Goal: Task Accomplishment & Management: Manage account settings

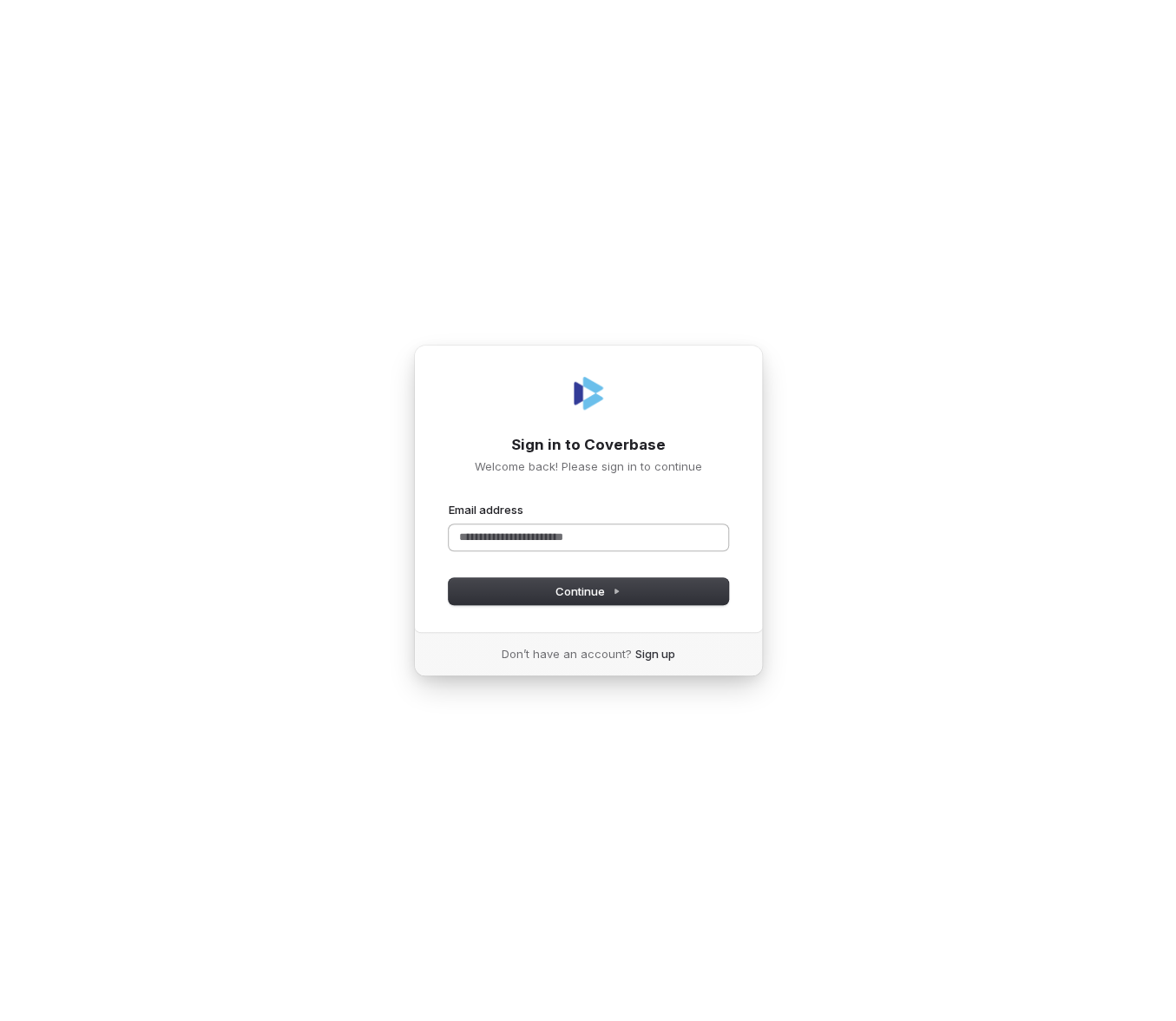
click at [637, 528] on input "Email address" at bounding box center [588, 537] width 279 height 26
click at [0, 1020] on com-1password-button at bounding box center [0, 1021] width 0 height 0
click at [575, 538] on input "Email address" at bounding box center [588, 537] width 279 height 26
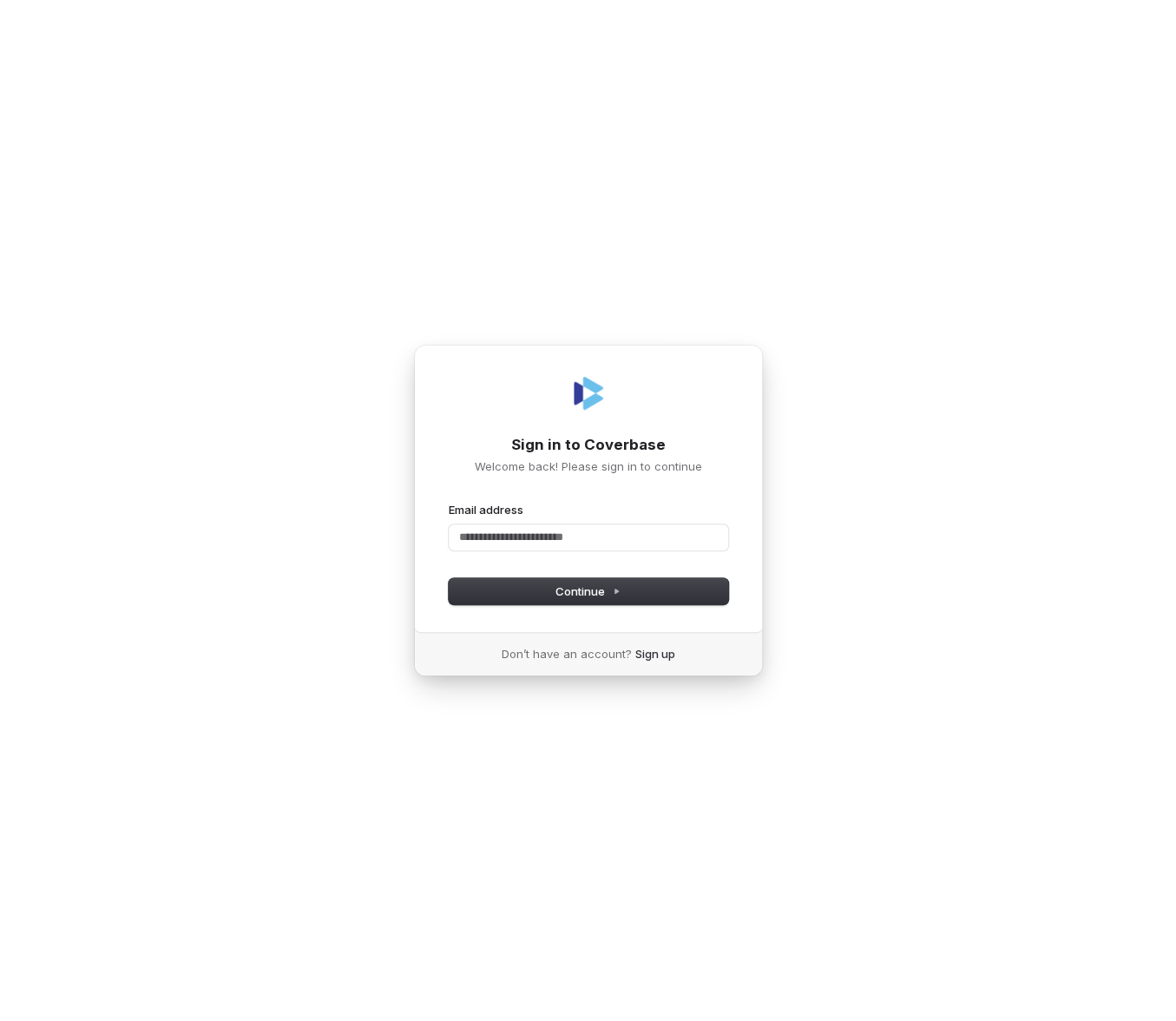
click at [0, 1020] on com-1password-button at bounding box center [0, 1021] width 0 height 0
type input "**********"
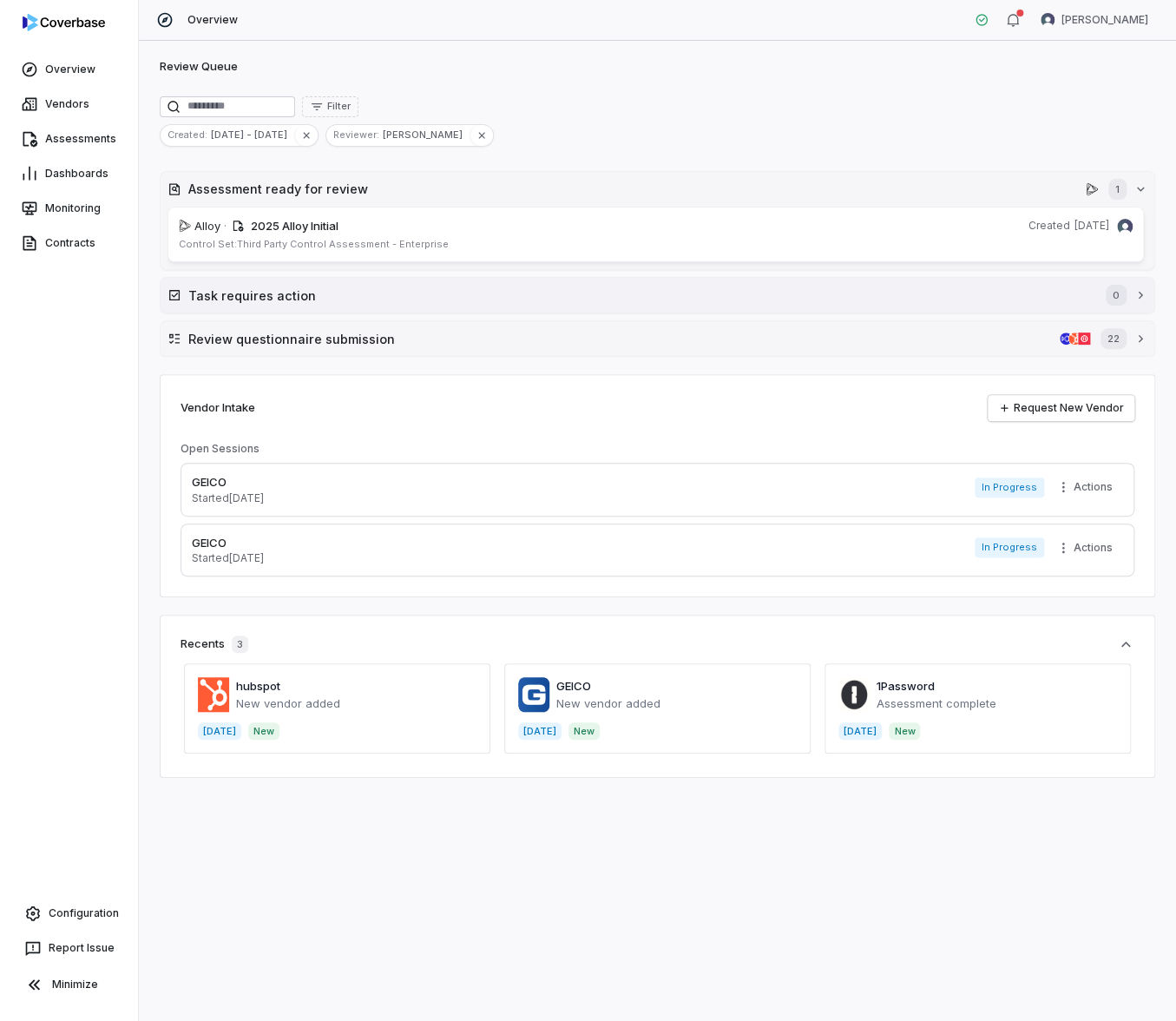
click at [569, 305] on button "Task requires action 0" at bounding box center [657, 295] width 994 height 35
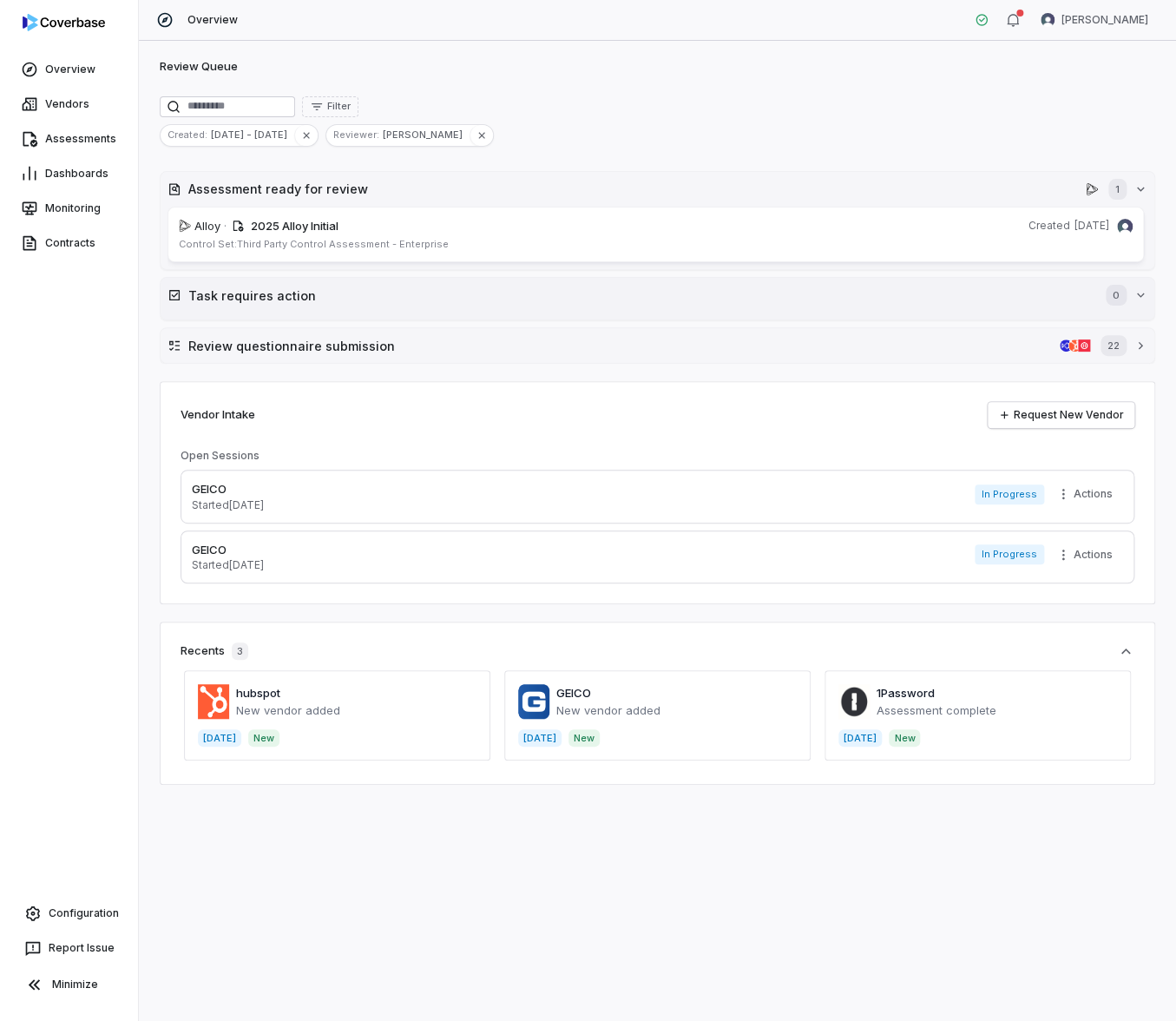
click at [569, 305] on button "Task requires action 0" at bounding box center [657, 295] width 994 height 35
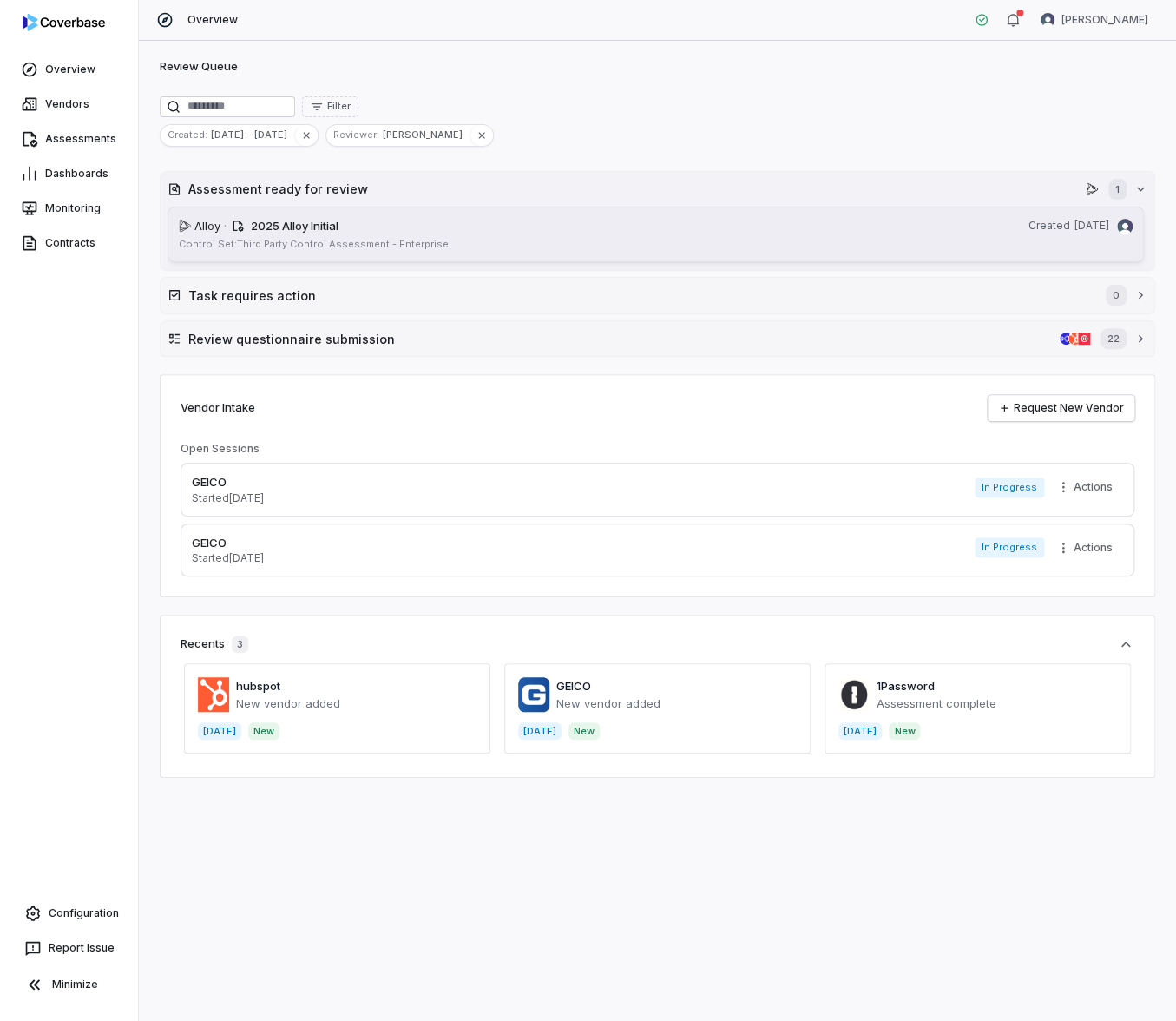
click at [611, 235] on link "Alloy · 2025 Alloy Initial Created [DATE] Control Set: Third Party Control Asse…" at bounding box center [655, 235] width 976 height 57
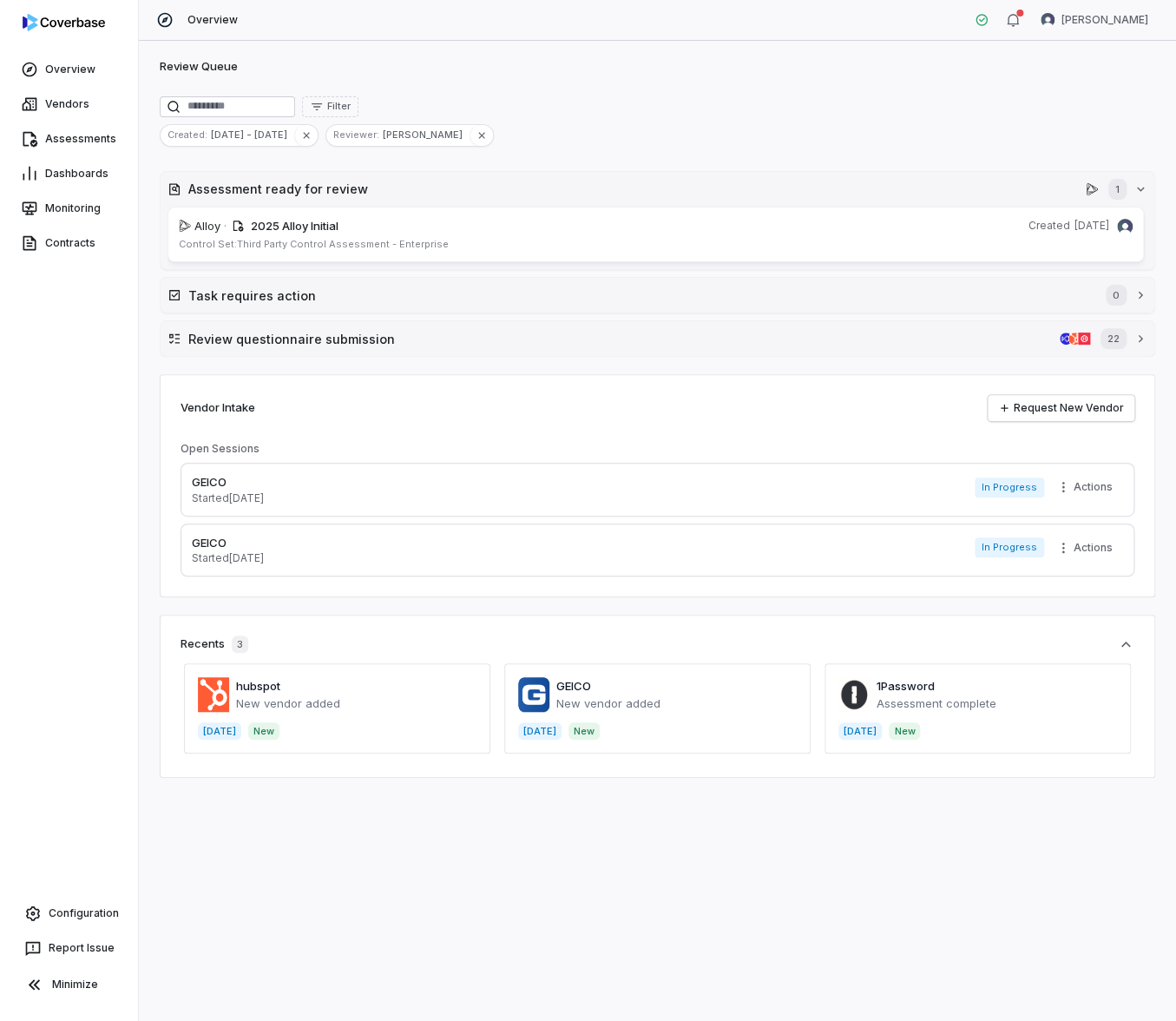
click at [446, 134] on div "Created : [DATE] - [DATE] Reviewer : [PERSON_NAME]" at bounding box center [657, 135] width 996 height 22
click at [470, 134] on button "button" at bounding box center [482, 135] width 23 height 20
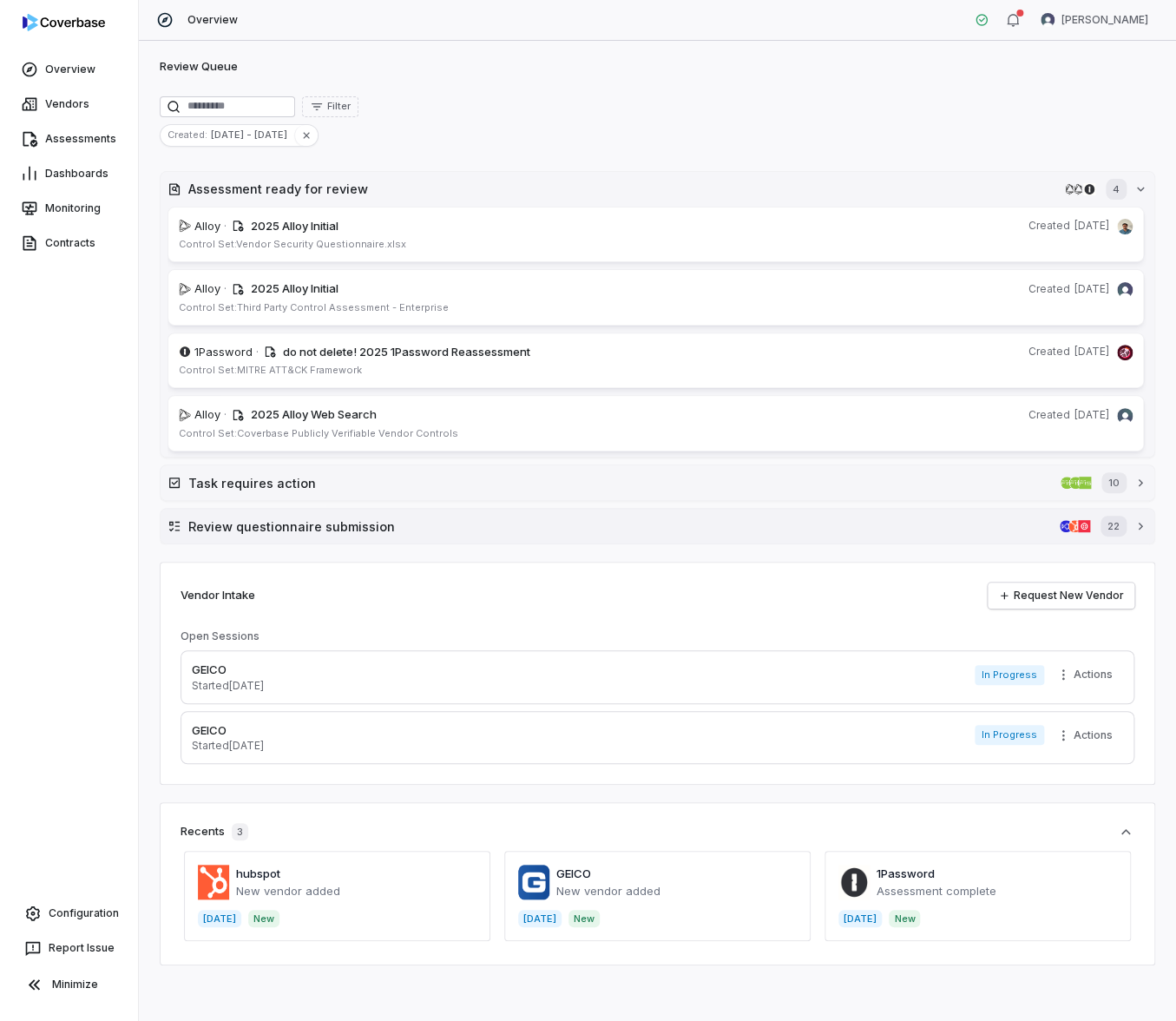
click at [310, 525] on h2 "Review questionnaire submission" at bounding box center [620, 526] width 865 height 19
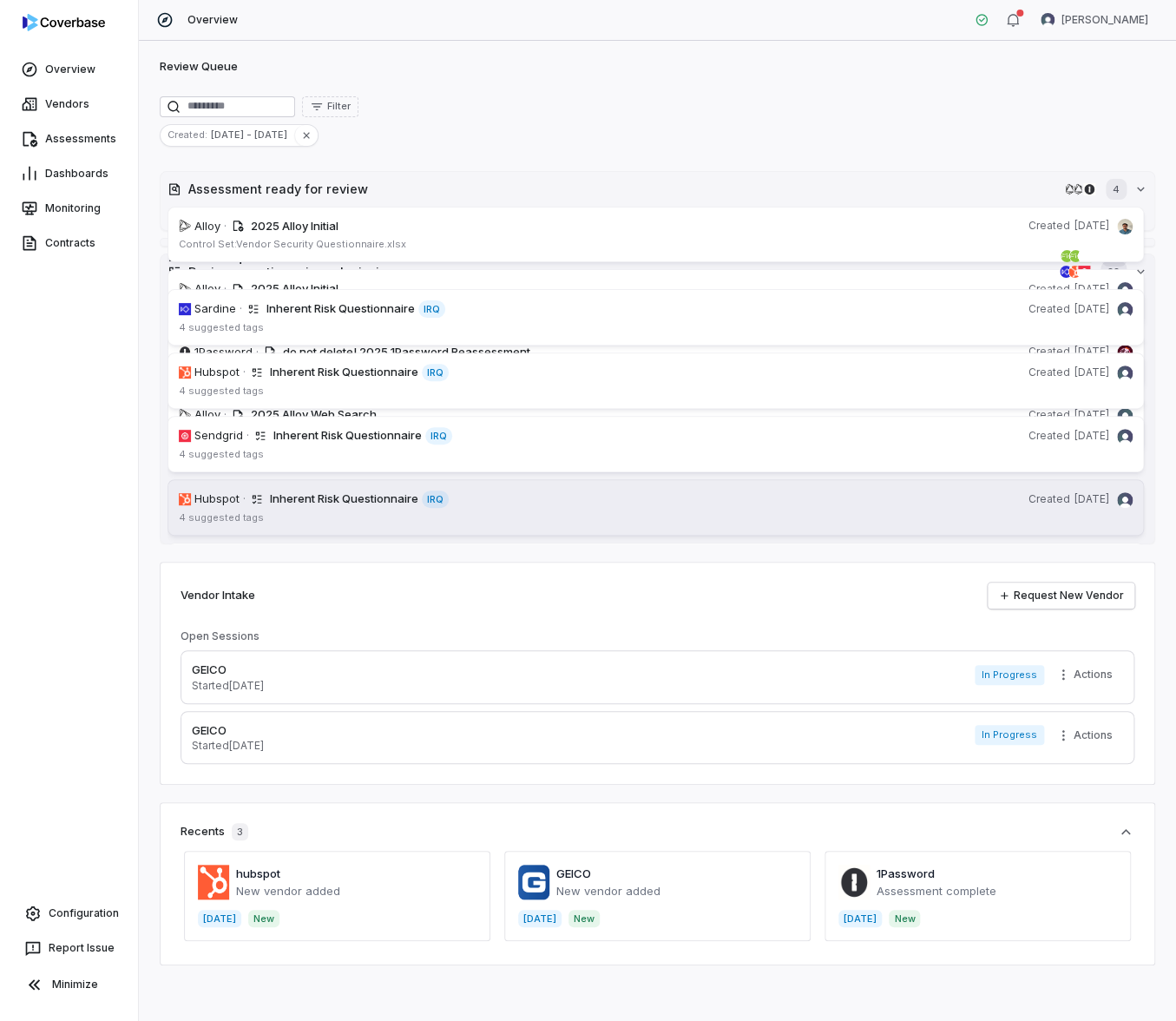
click at [308, 512] on div "4 suggested tags" at bounding box center [656, 518] width 954 height 13
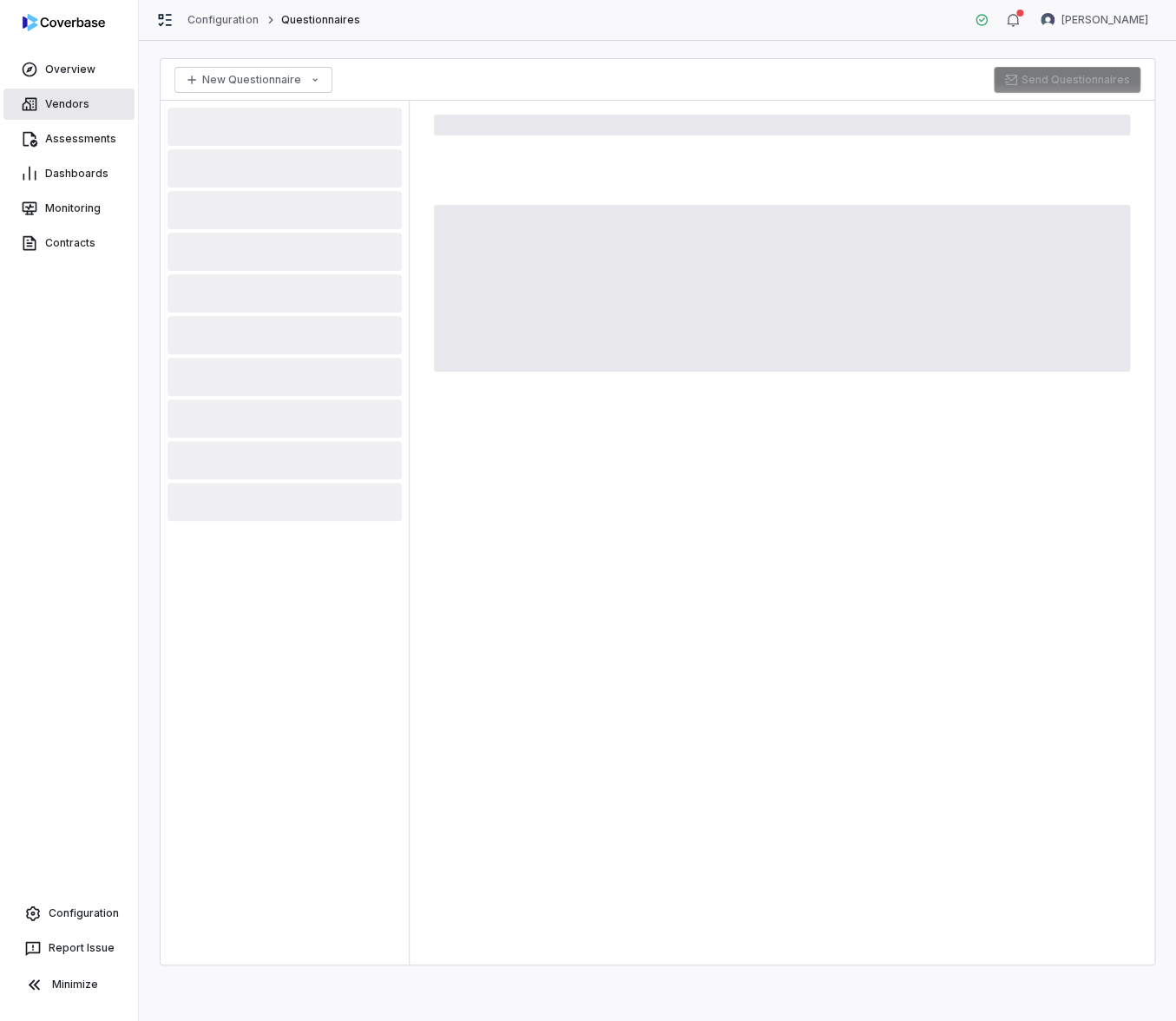
click at [60, 100] on link "Vendors" at bounding box center [69, 104] width 131 height 31
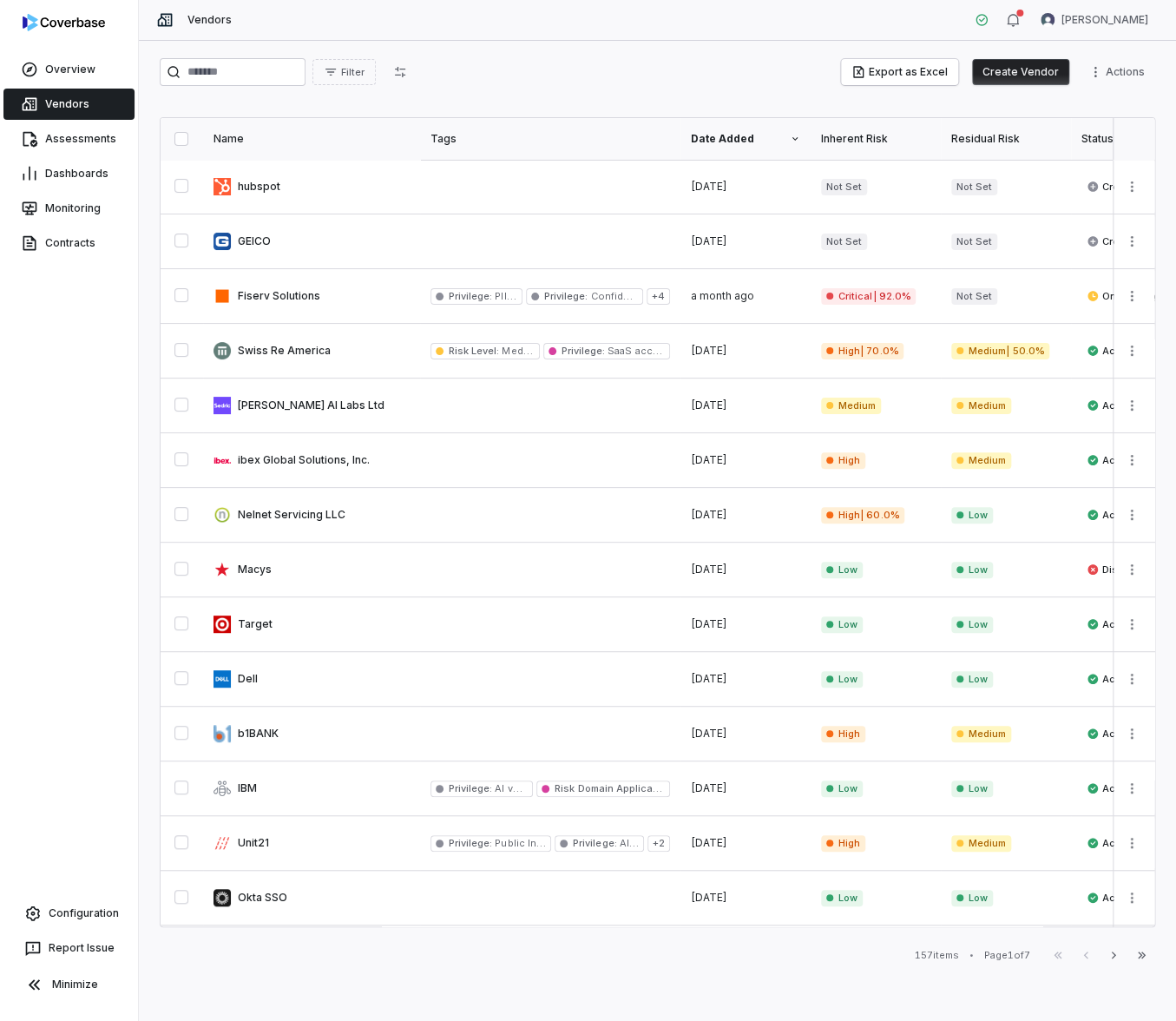
click at [83, 156] on div "Dashboards" at bounding box center [69, 173] width 138 height 35
click at [85, 138] on link "Assessments" at bounding box center [69, 138] width 131 height 31
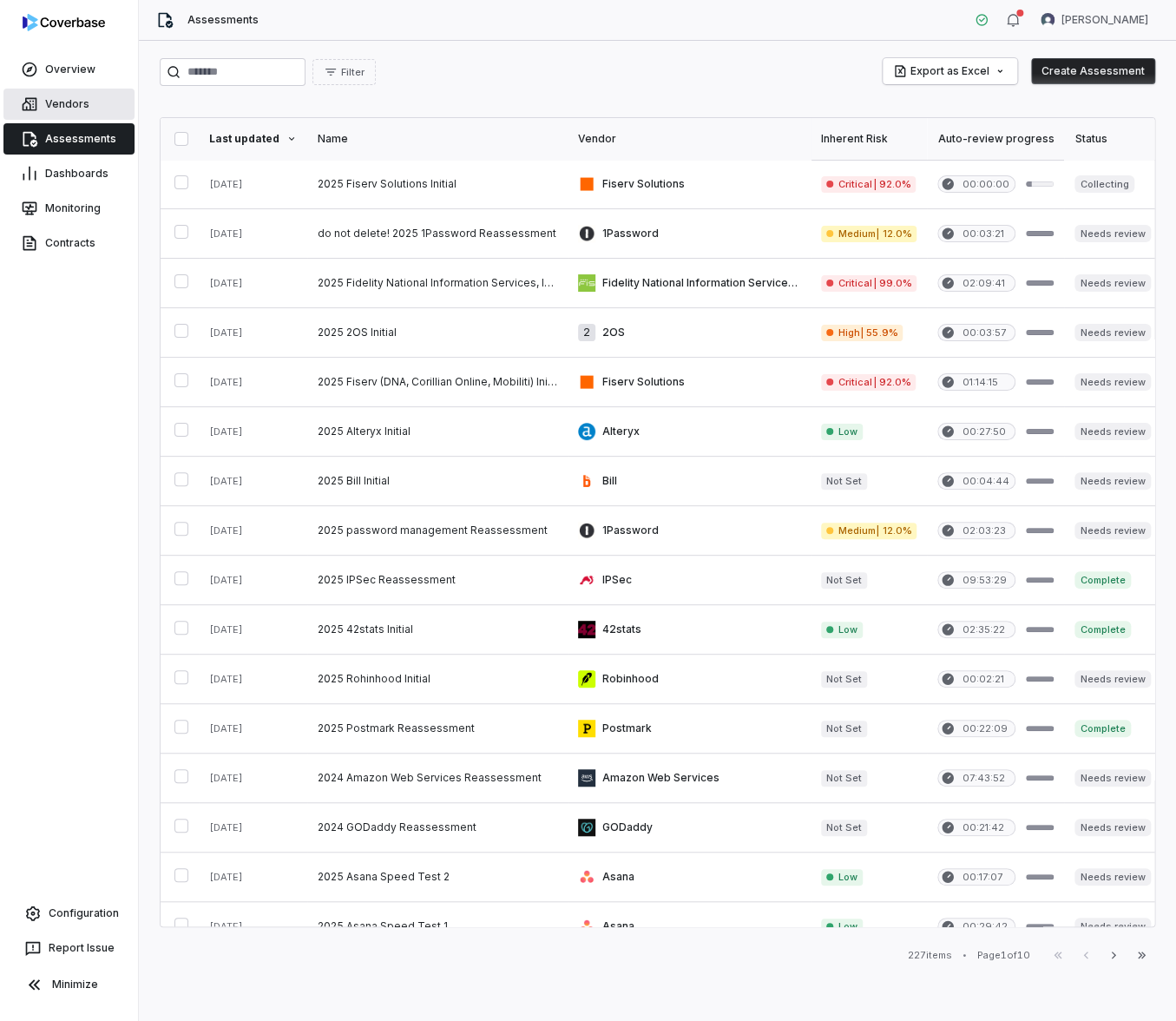
click at [74, 111] on link "Vendors" at bounding box center [69, 104] width 131 height 31
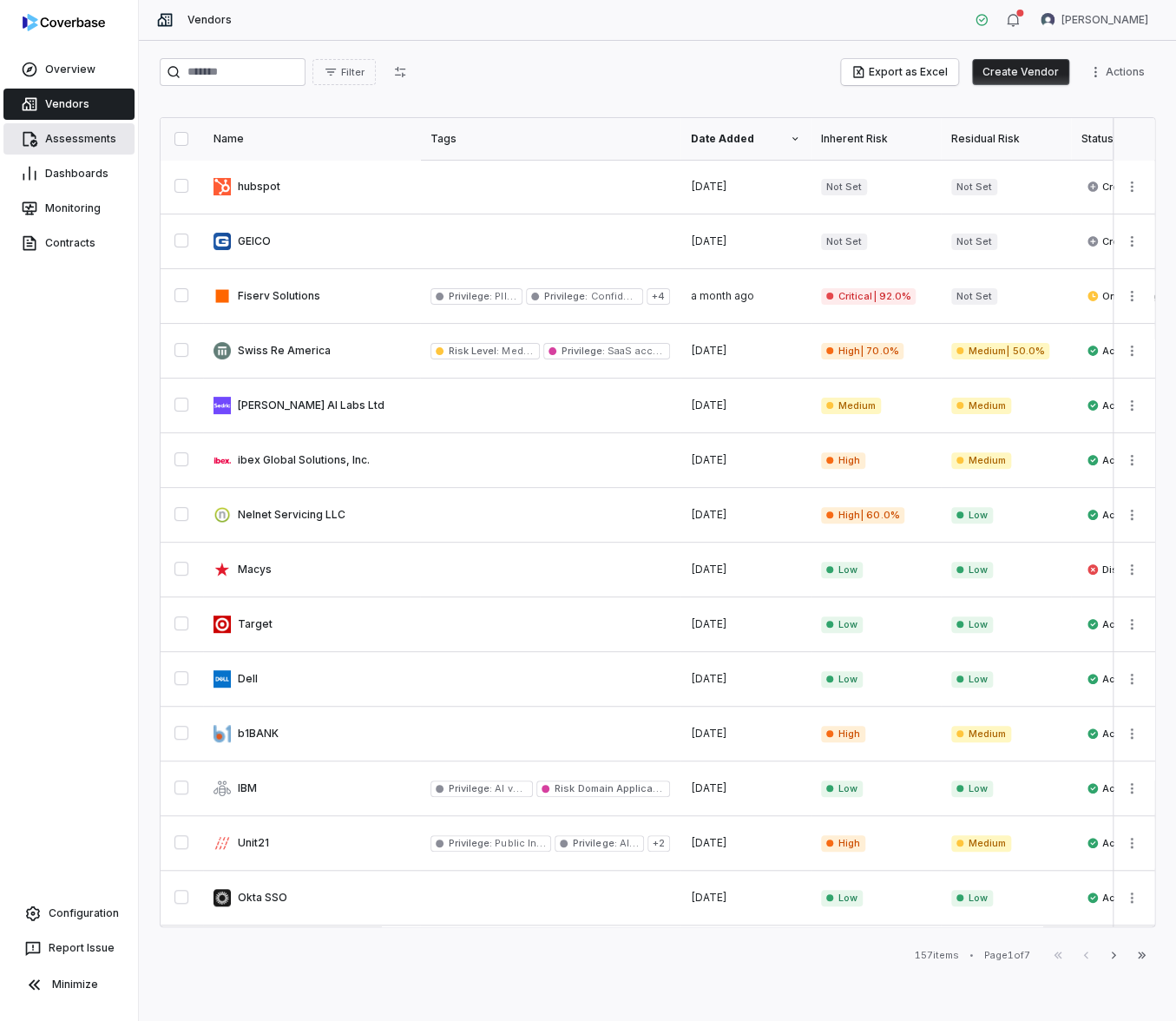
click at [83, 129] on link "Assessments" at bounding box center [69, 138] width 131 height 31
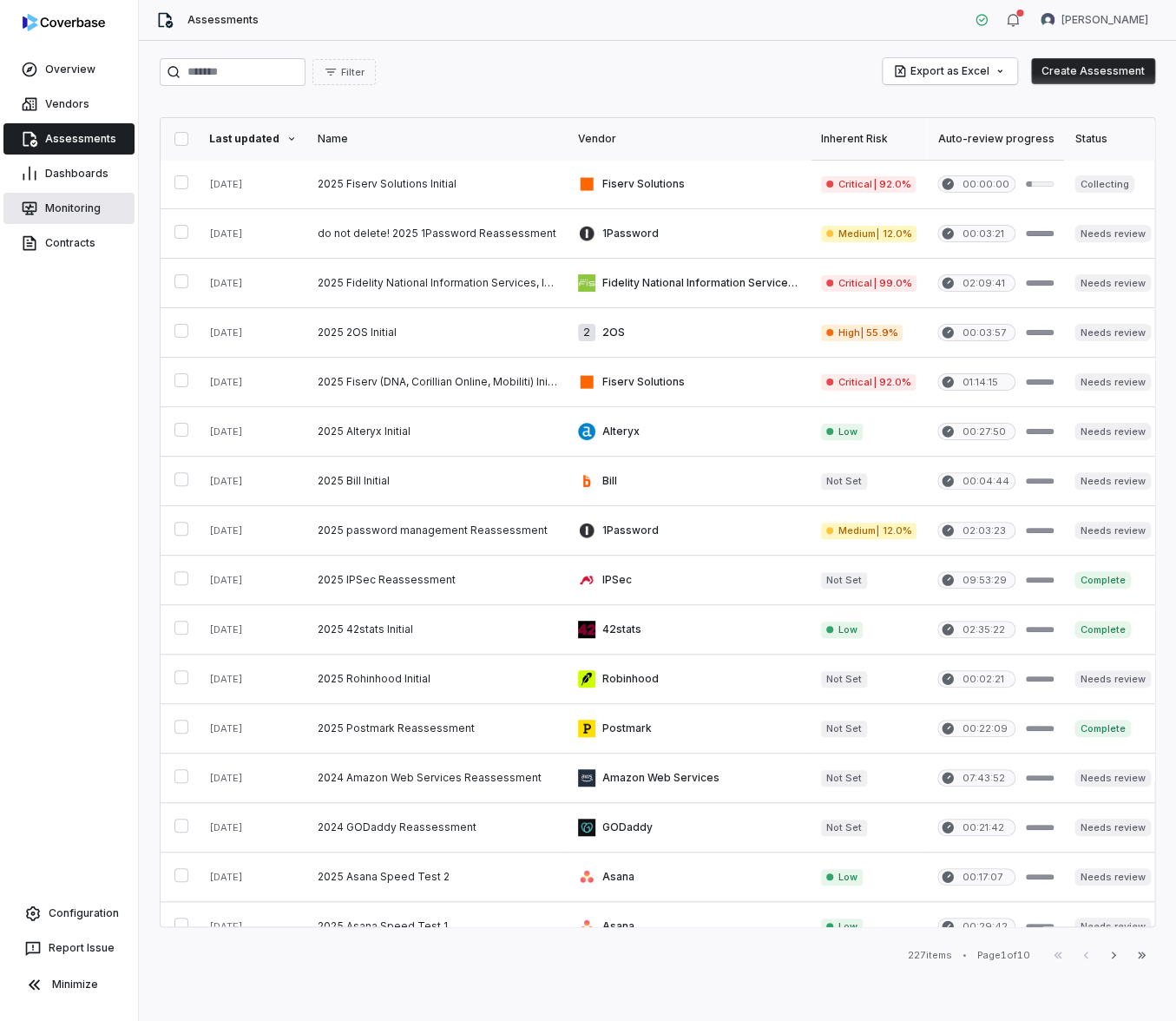
click at [81, 198] on link "Monitoring" at bounding box center [69, 208] width 131 height 31
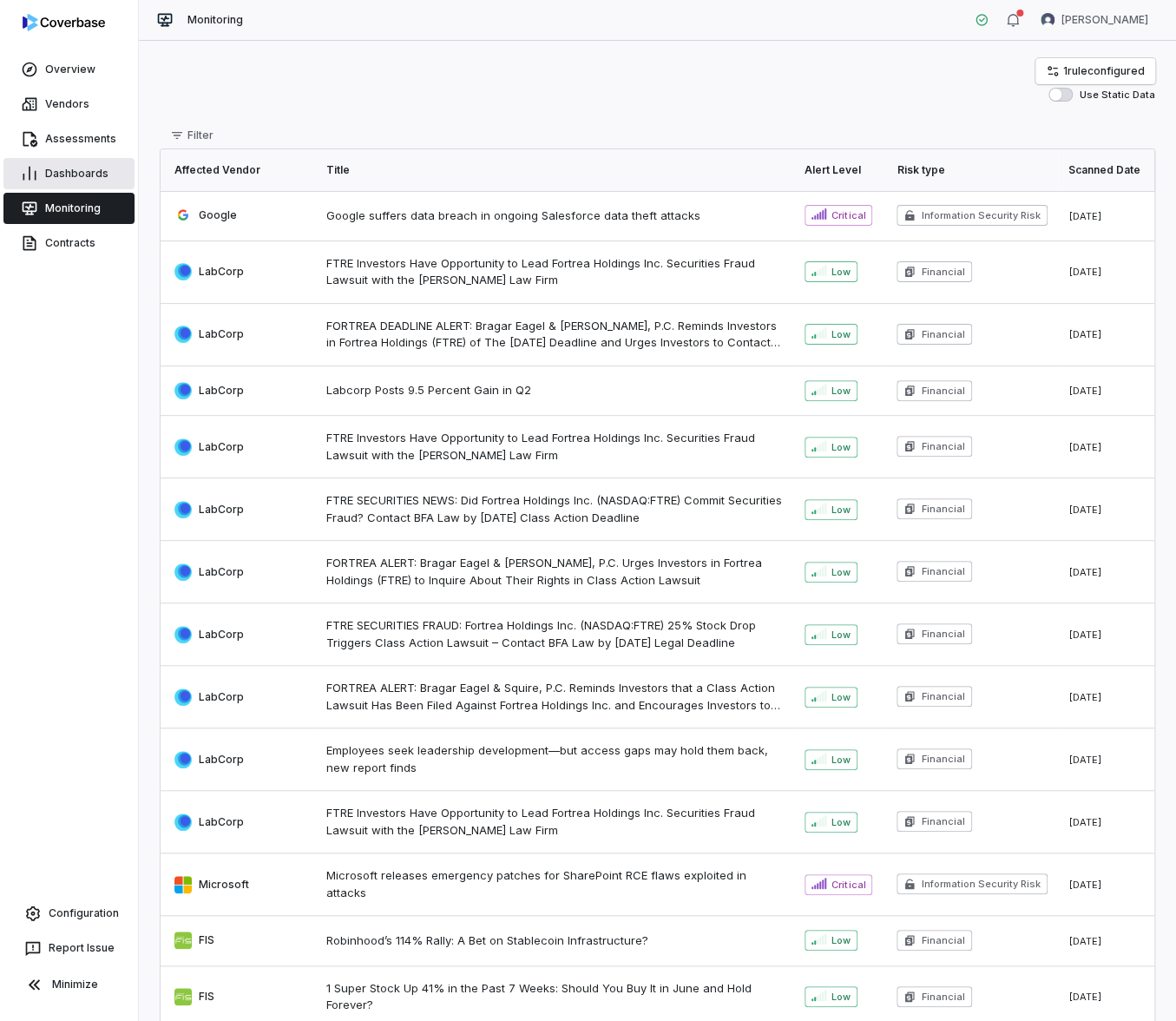
click at [75, 184] on link "Dashboards" at bounding box center [69, 173] width 131 height 31
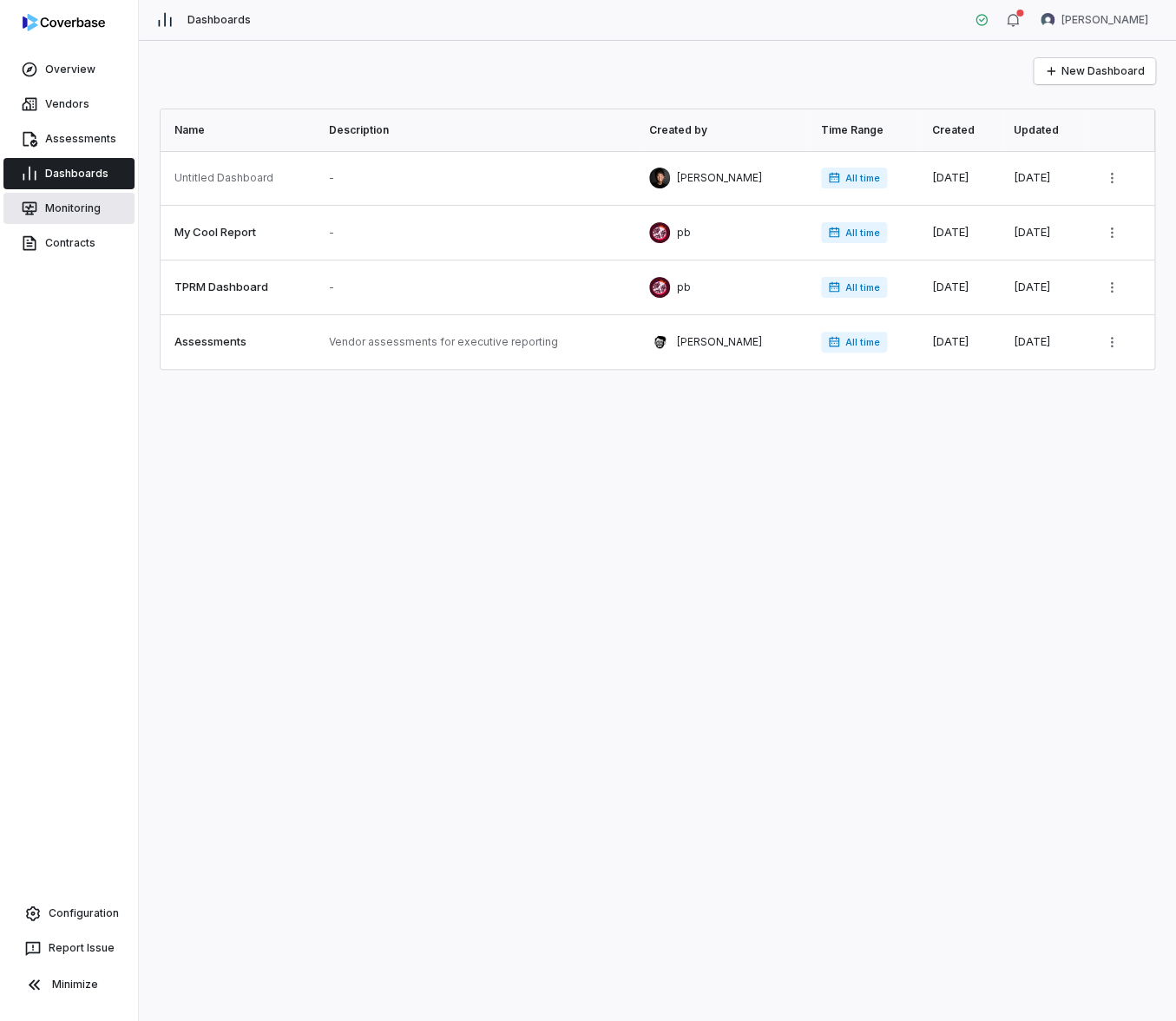
click at [81, 196] on link "Monitoring" at bounding box center [69, 208] width 131 height 31
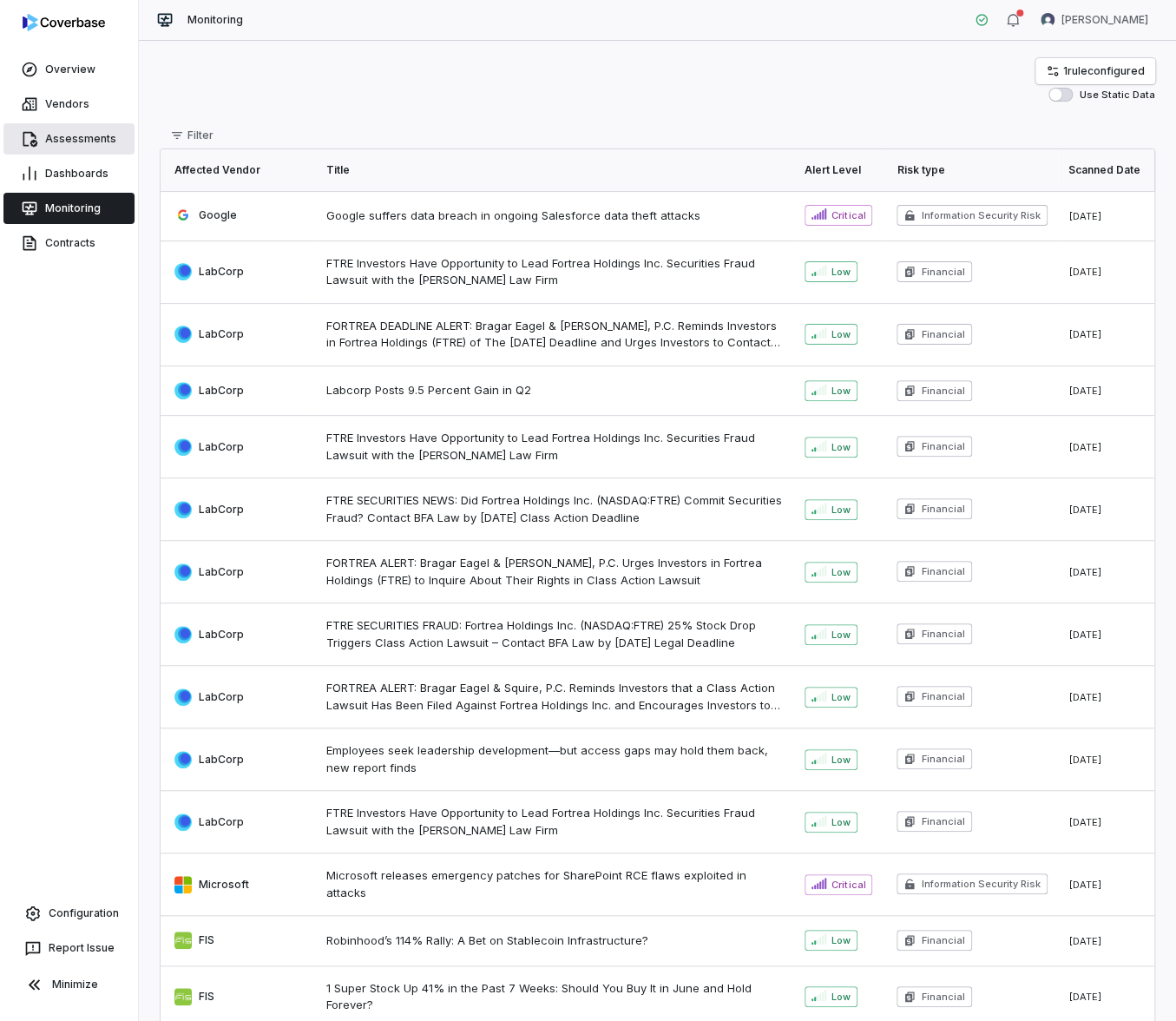
click at [91, 139] on link "Assessments" at bounding box center [69, 138] width 131 height 31
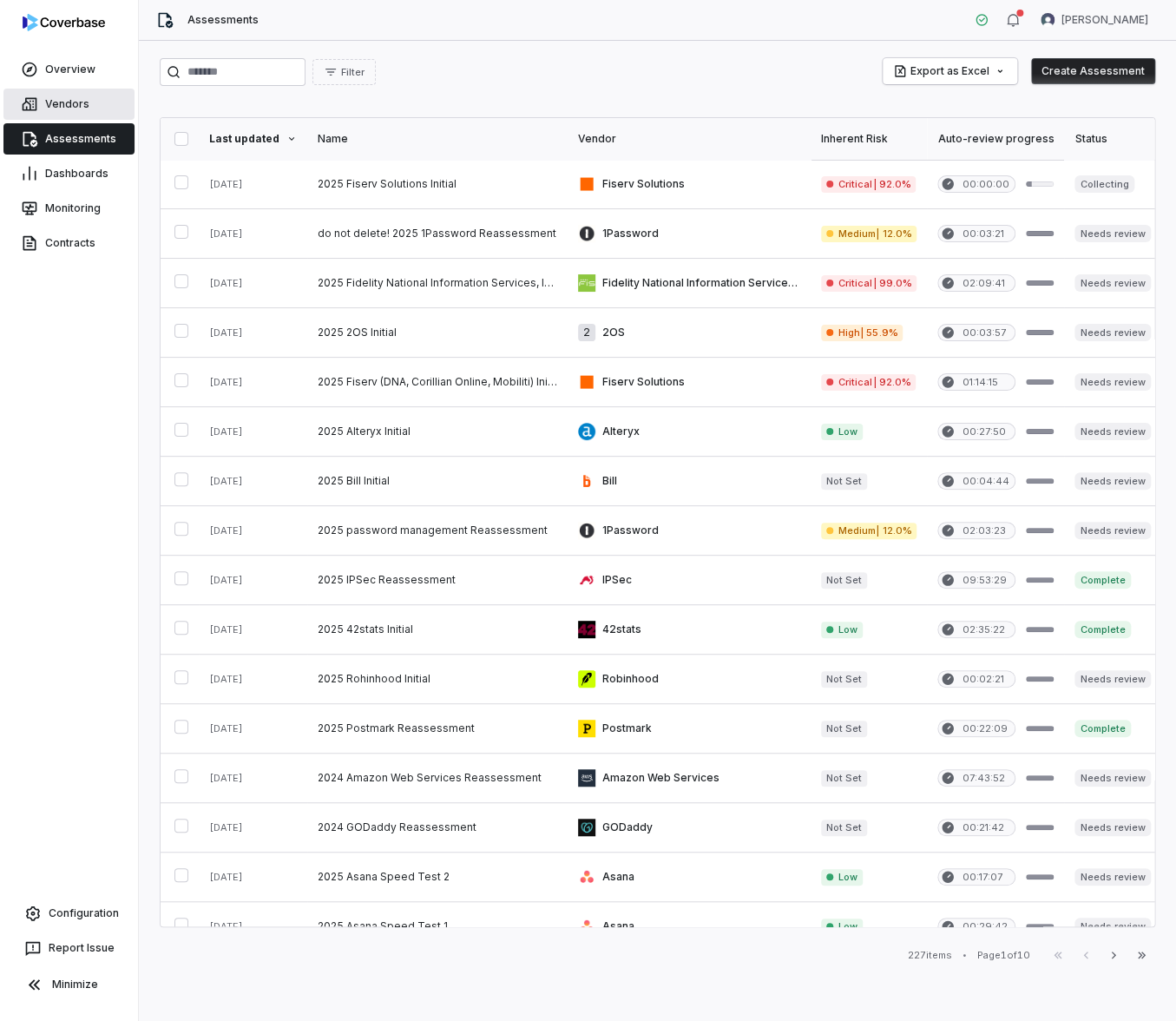
click at [65, 108] on link "Vendors" at bounding box center [69, 104] width 131 height 31
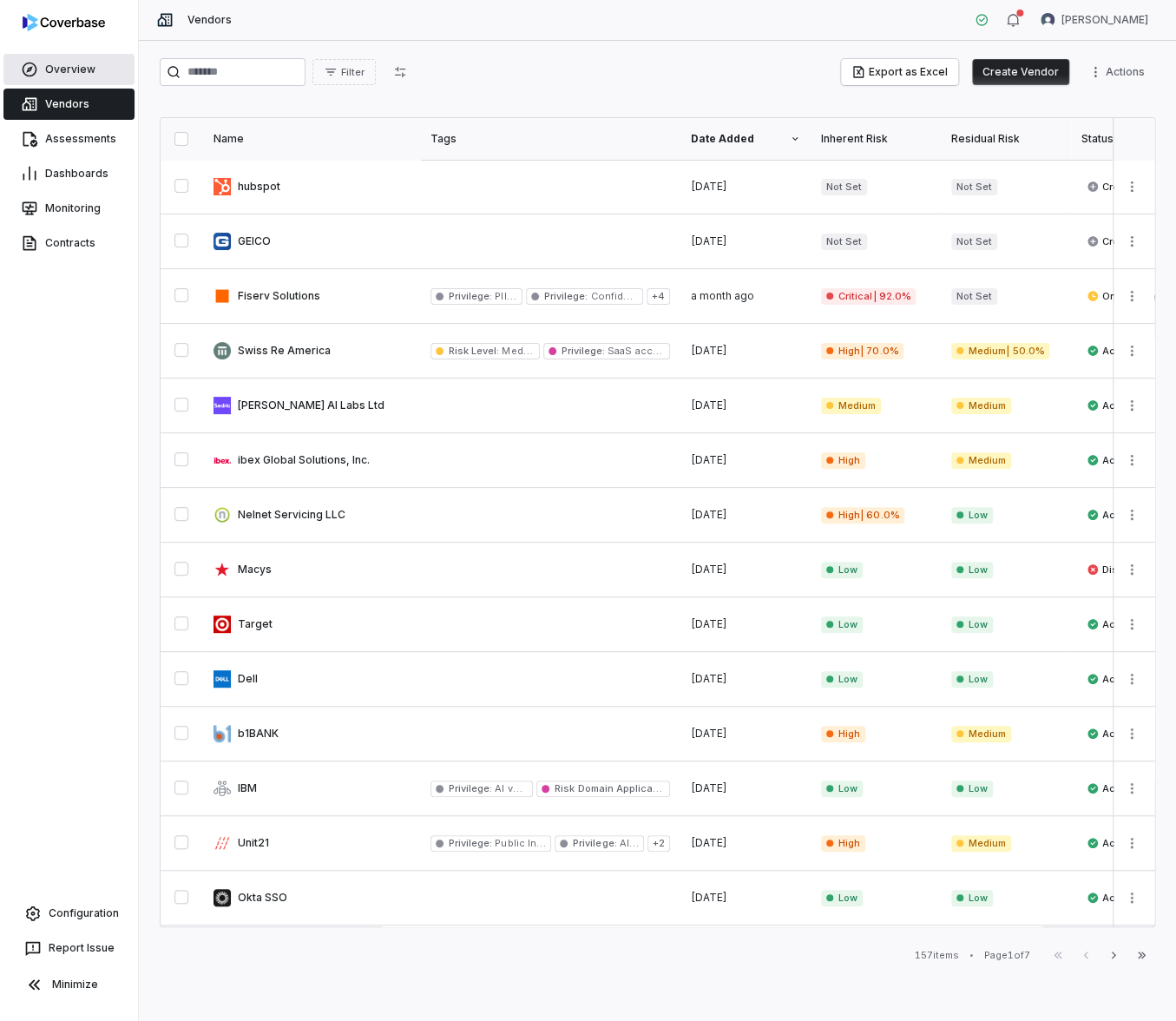
click at [70, 82] on link "Overview" at bounding box center [69, 69] width 131 height 31
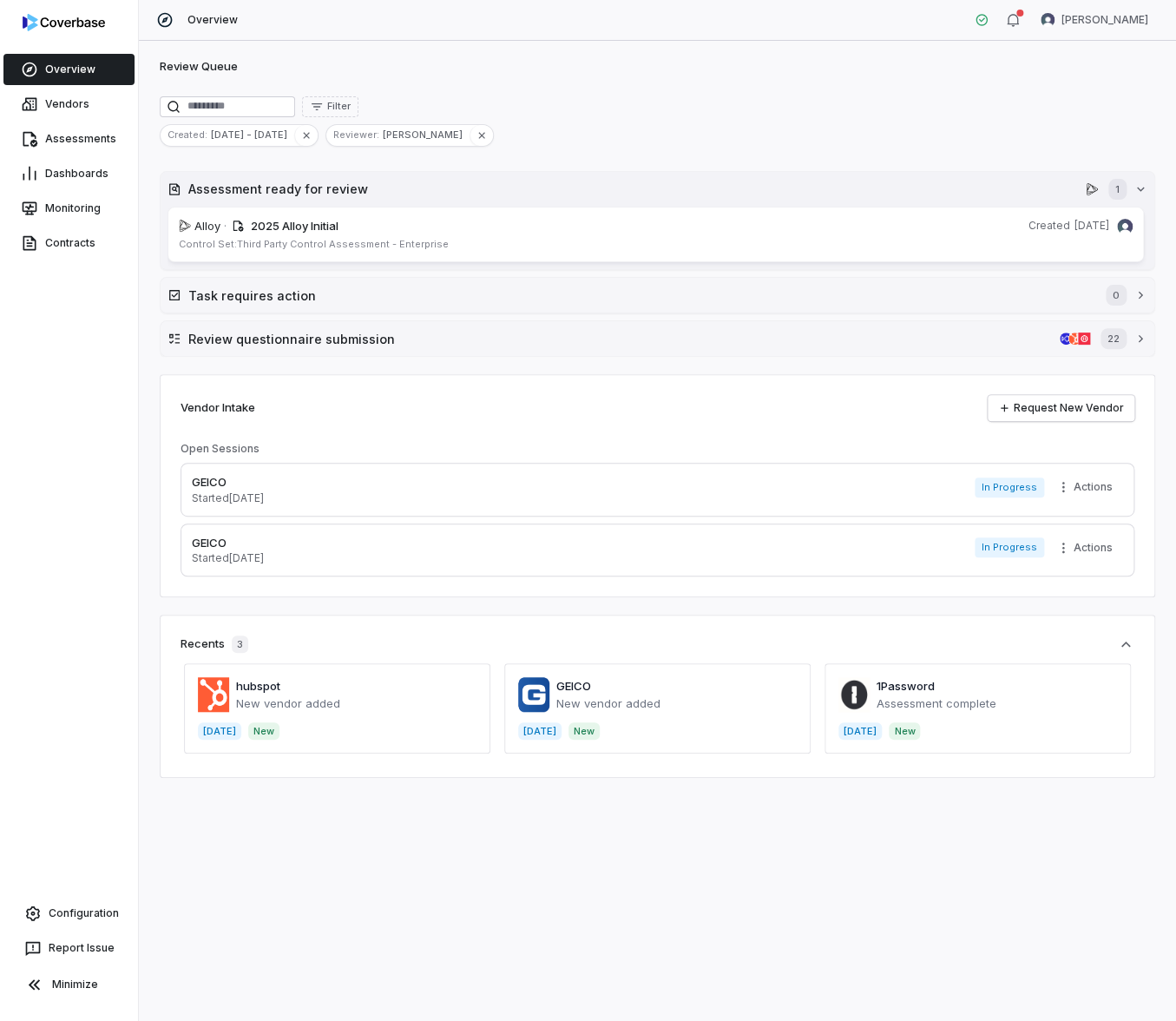
click at [205, 193] on h2 "Assessment ready for review" at bounding box center [633, 189] width 890 height 19
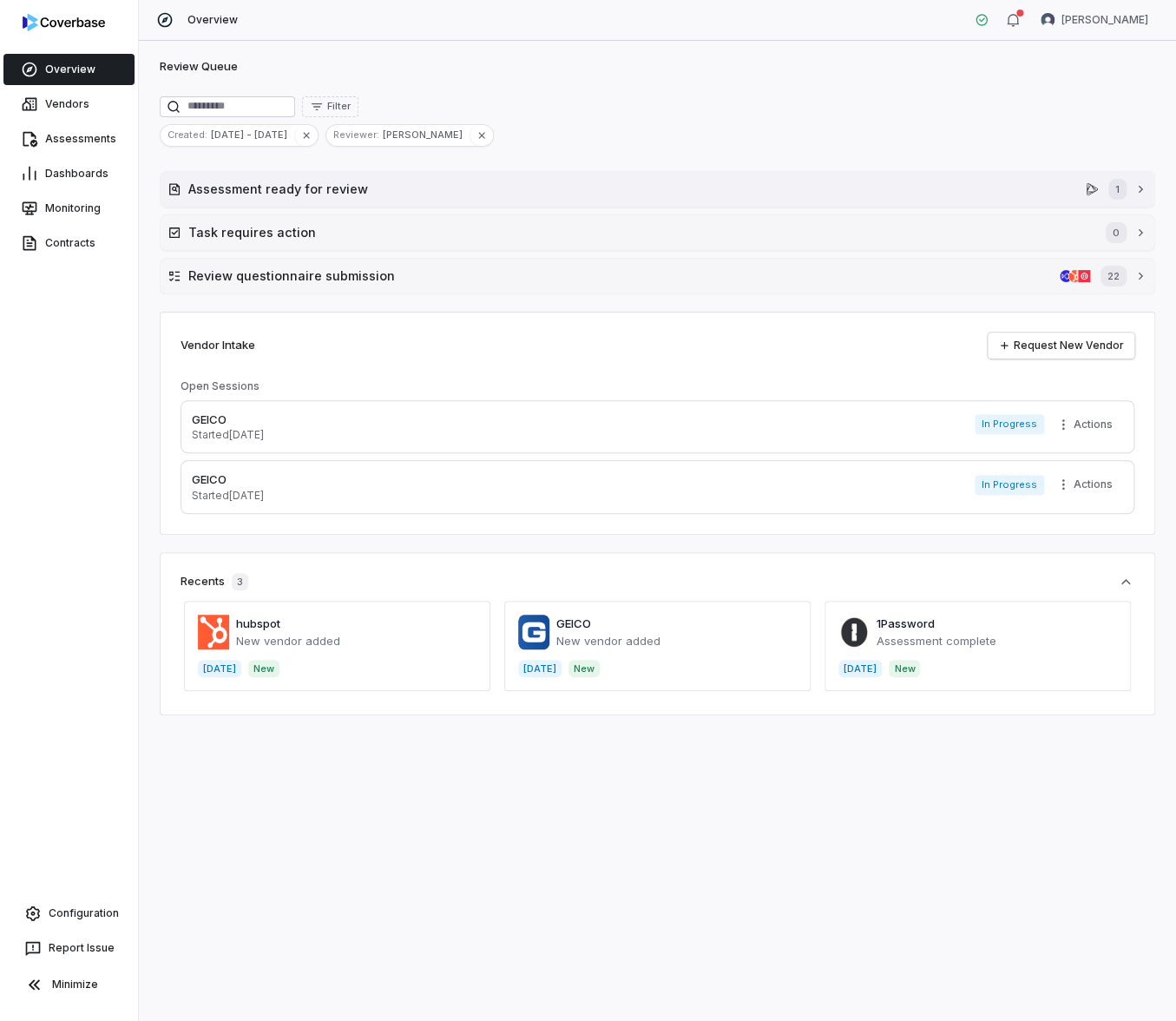
click at [204, 193] on h2 "Assessment ready for review" at bounding box center [633, 189] width 890 height 19
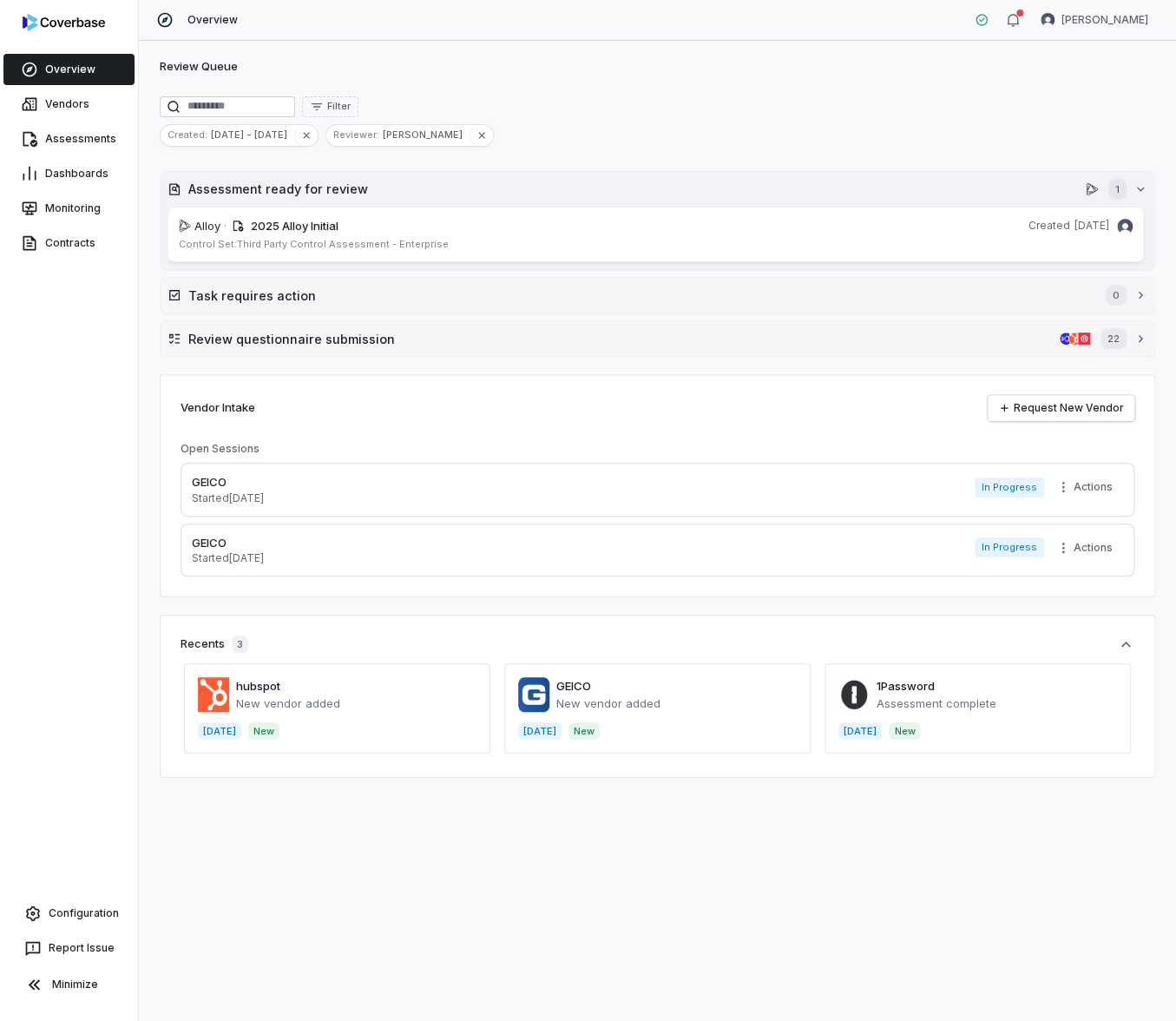
click at [203, 193] on h2 "Assessment ready for review" at bounding box center [633, 189] width 890 height 19
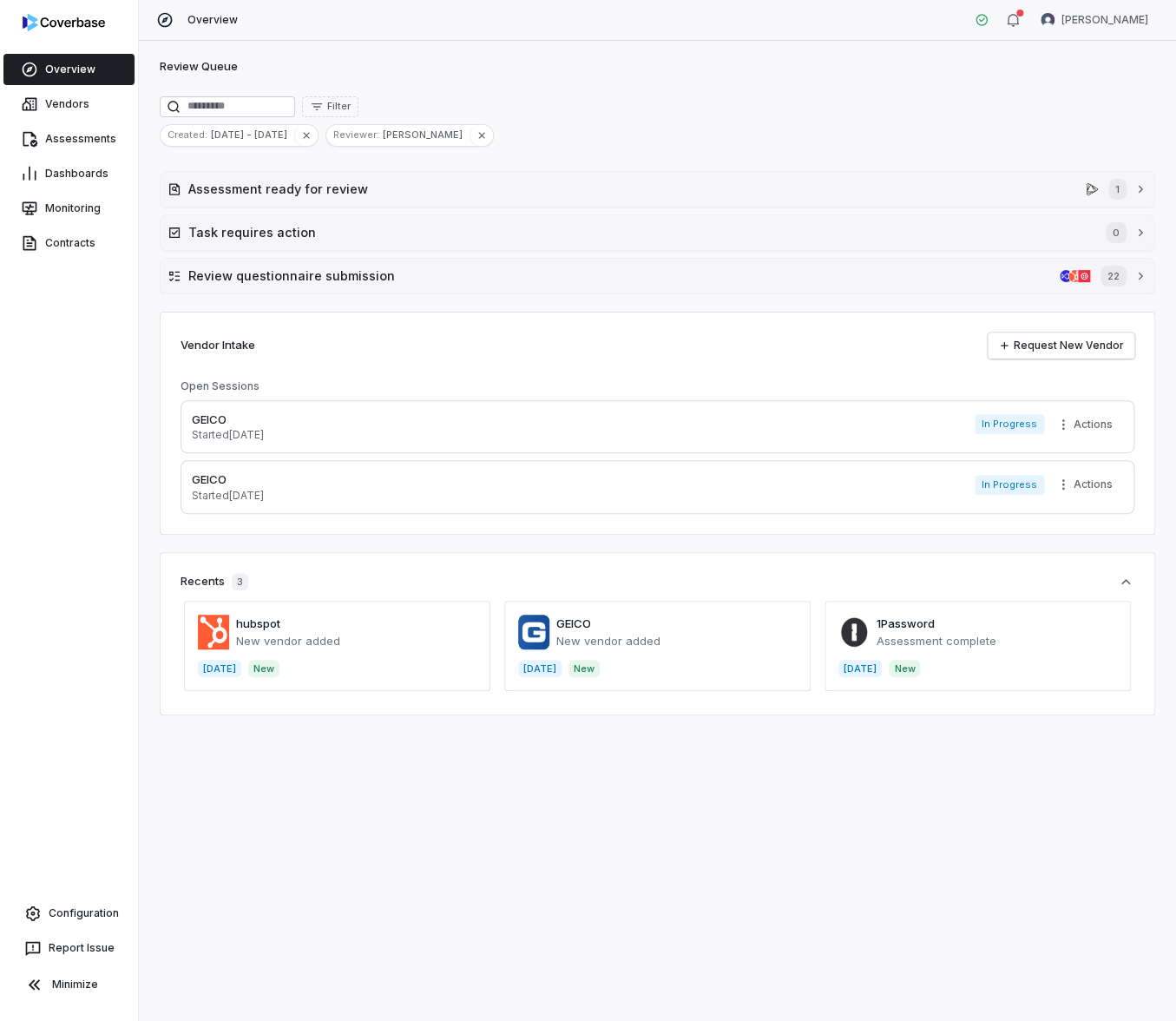
click at [211, 210] on div "Assessment ready for review 1 Task requires action 0 Review questionnaire submi…" at bounding box center [657, 232] width 996 height 123
click at [220, 224] on h2 "Task requires action" at bounding box center [638, 232] width 900 height 19
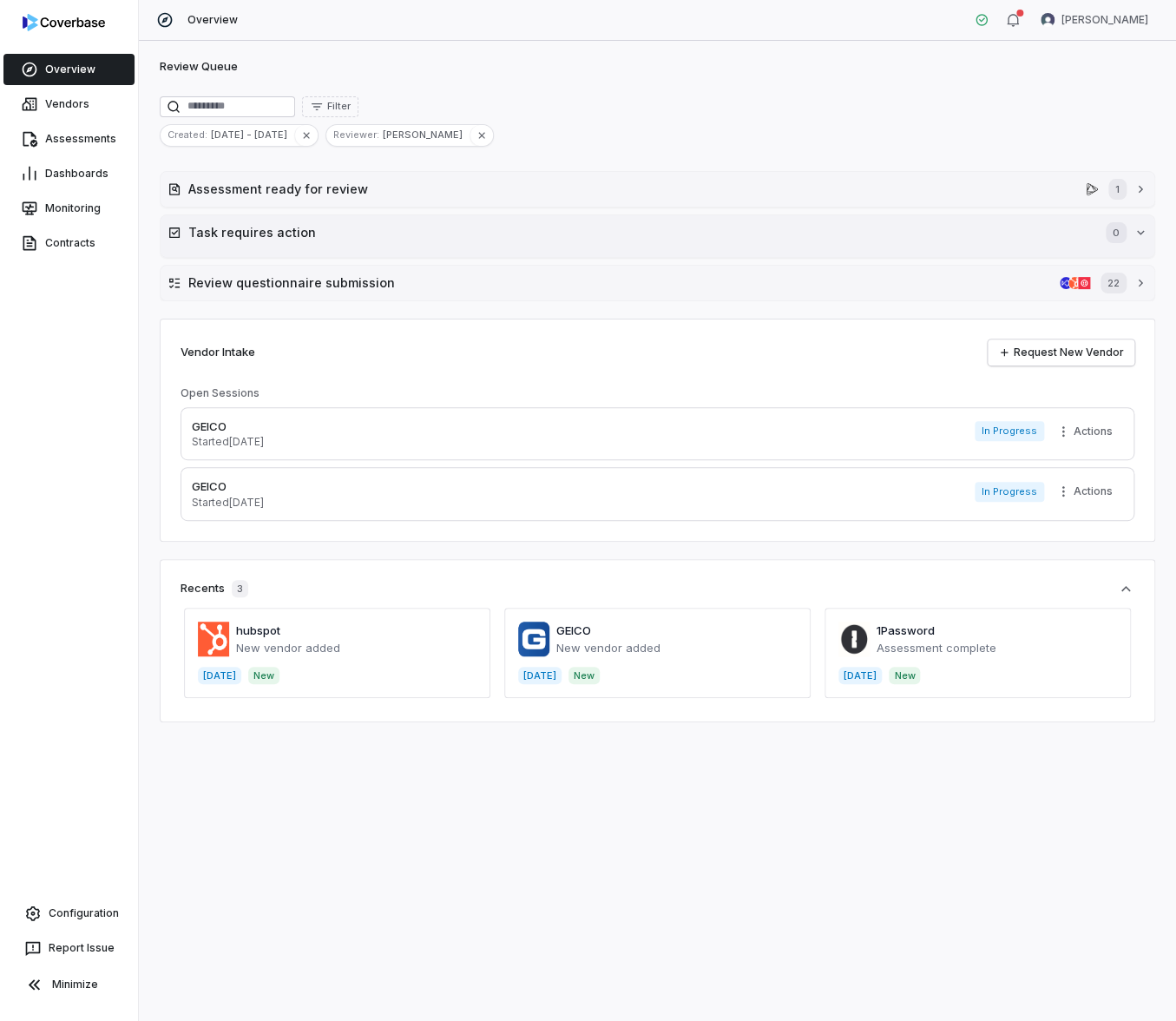
click at [219, 224] on h2 "Task requires action" at bounding box center [638, 232] width 900 height 19
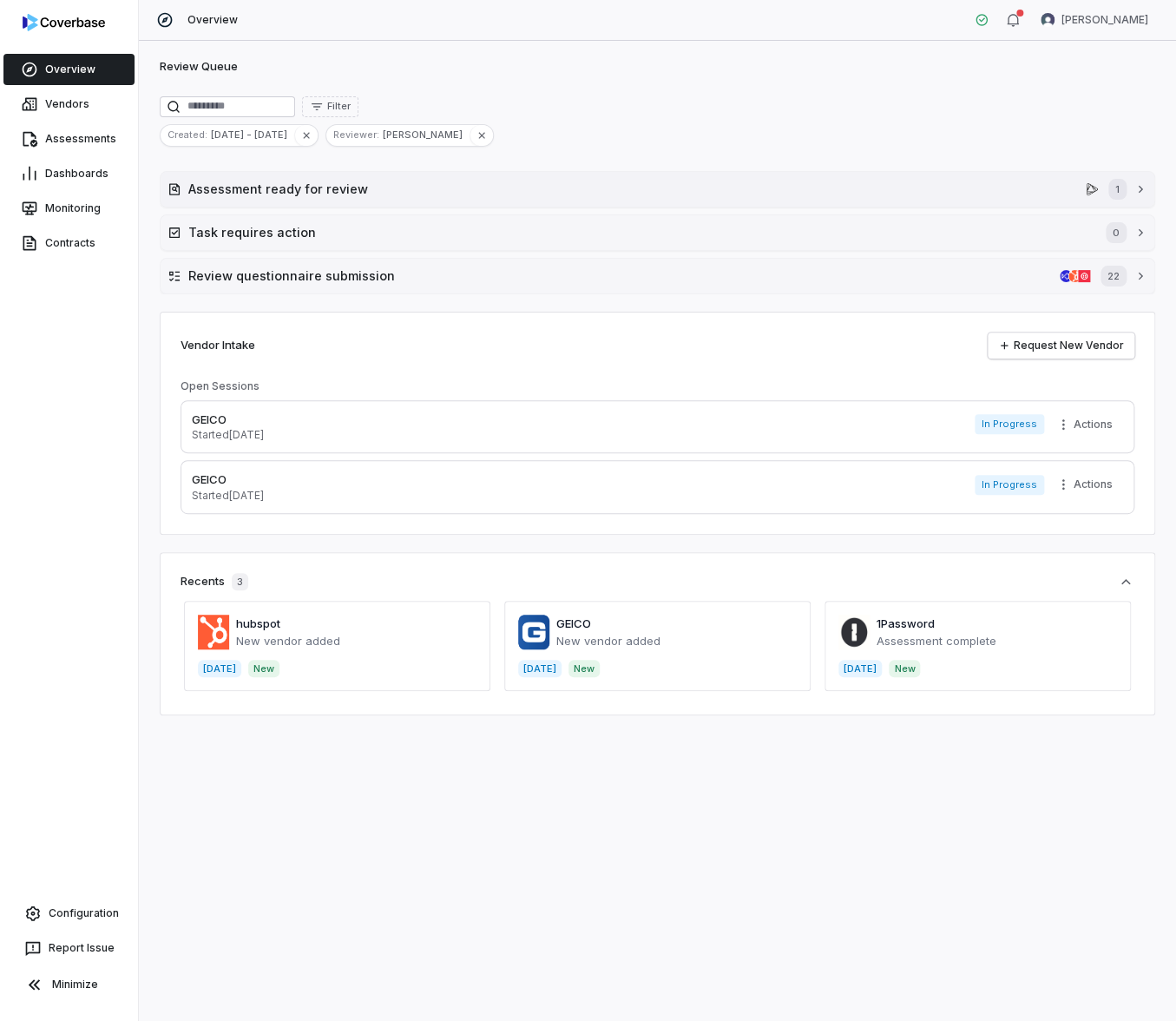
click at [215, 192] on h2 "Assessment ready for review" at bounding box center [633, 189] width 890 height 19
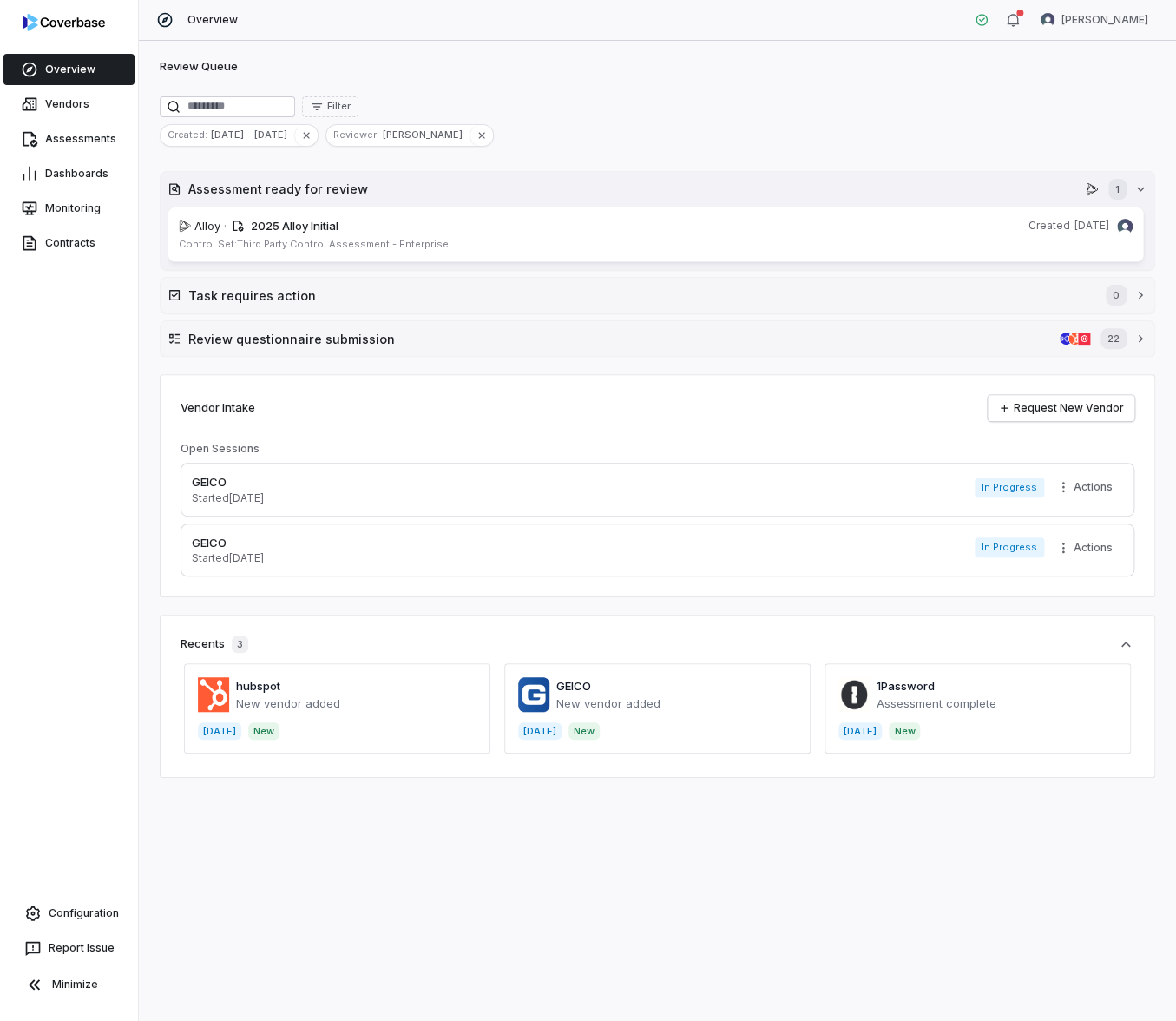
click at [214, 192] on h2 "Assessment ready for review" at bounding box center [633, 189] width 890 height 19
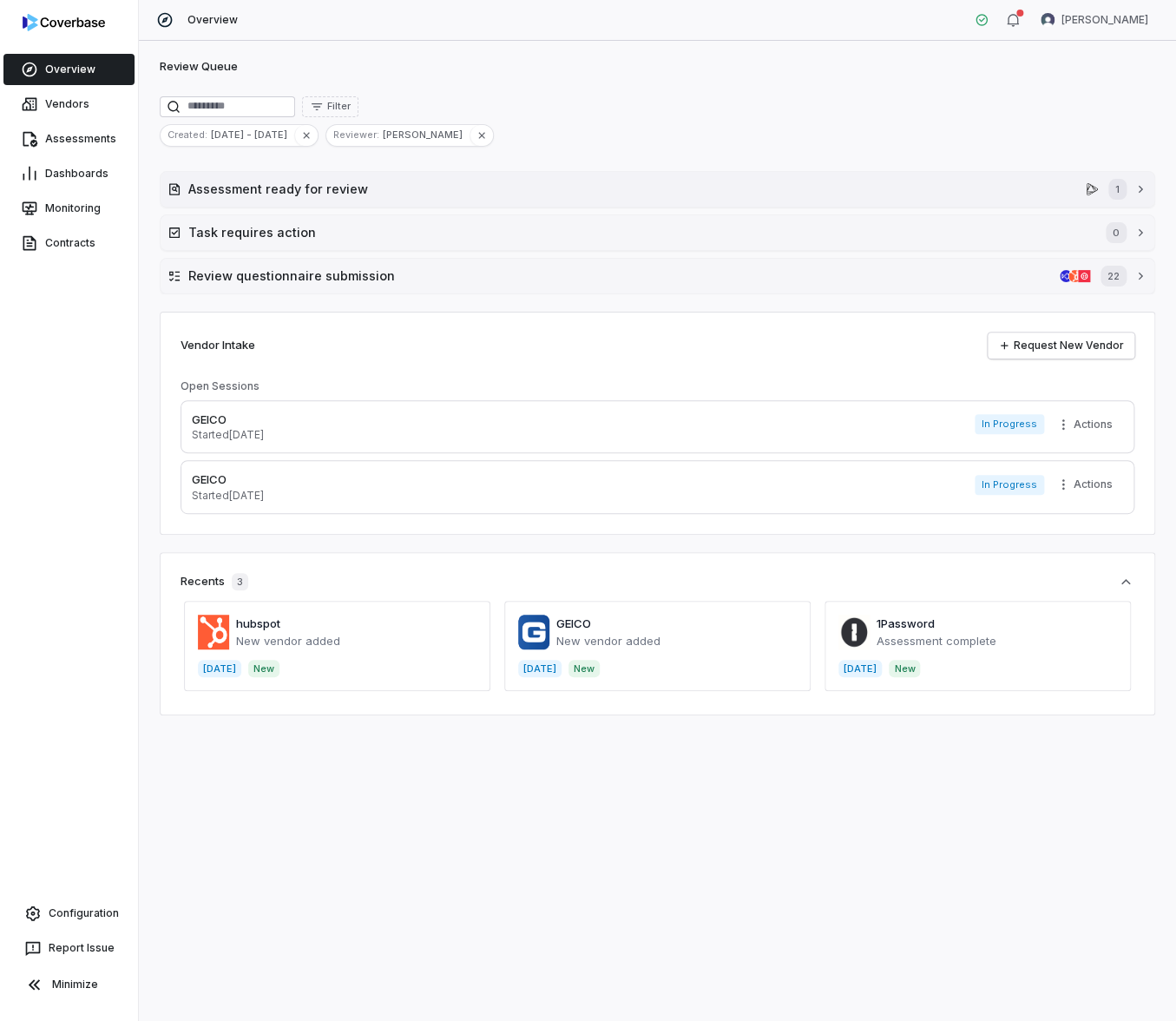
click at [266, 194] on h2 "Assessment ready for review" at bounding box center [633, 189] width 890 height 19
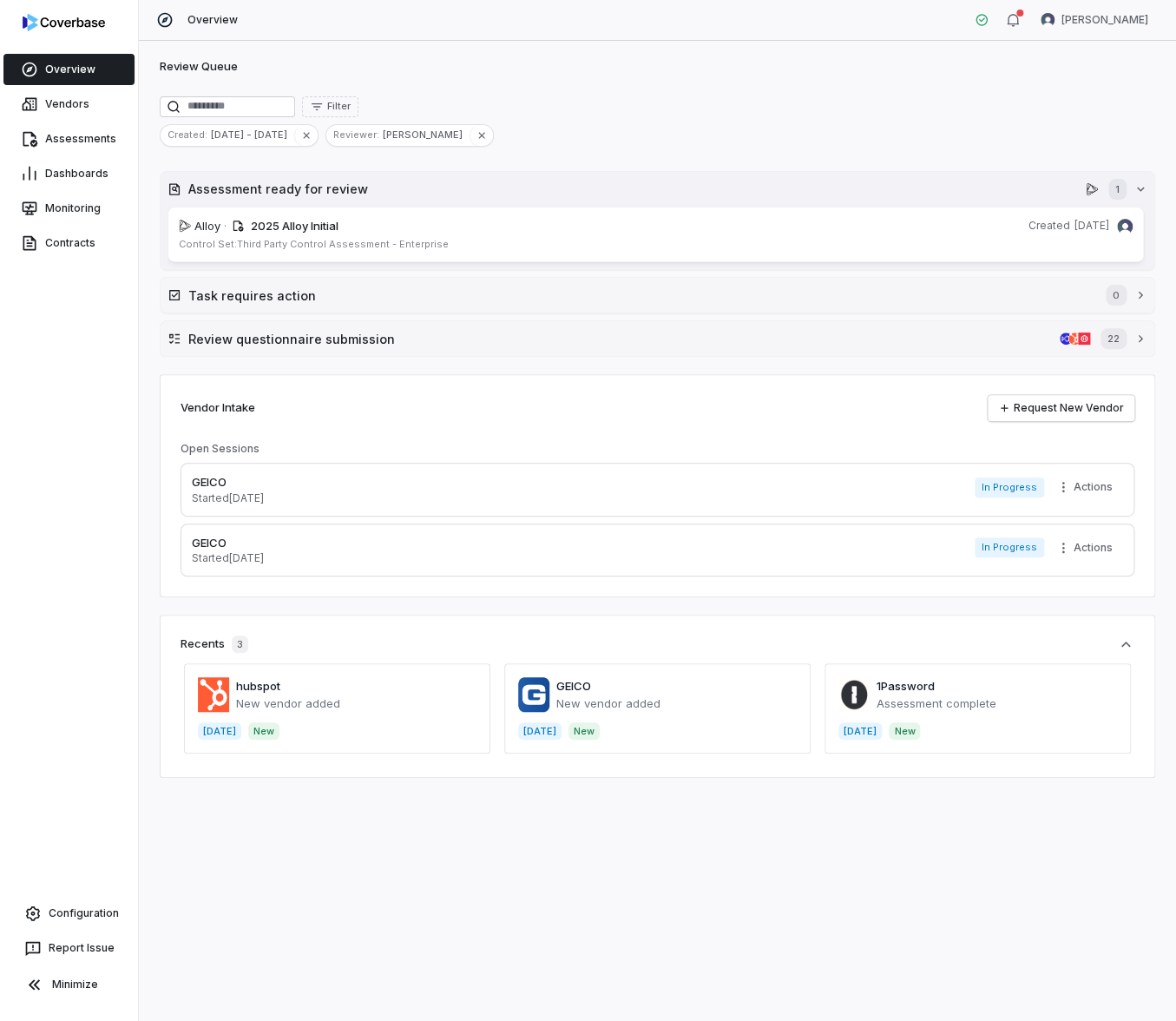
click at [266, 193] on h2 "Assessment ready for review" at bounding box center [633, 189] width 890 height 19
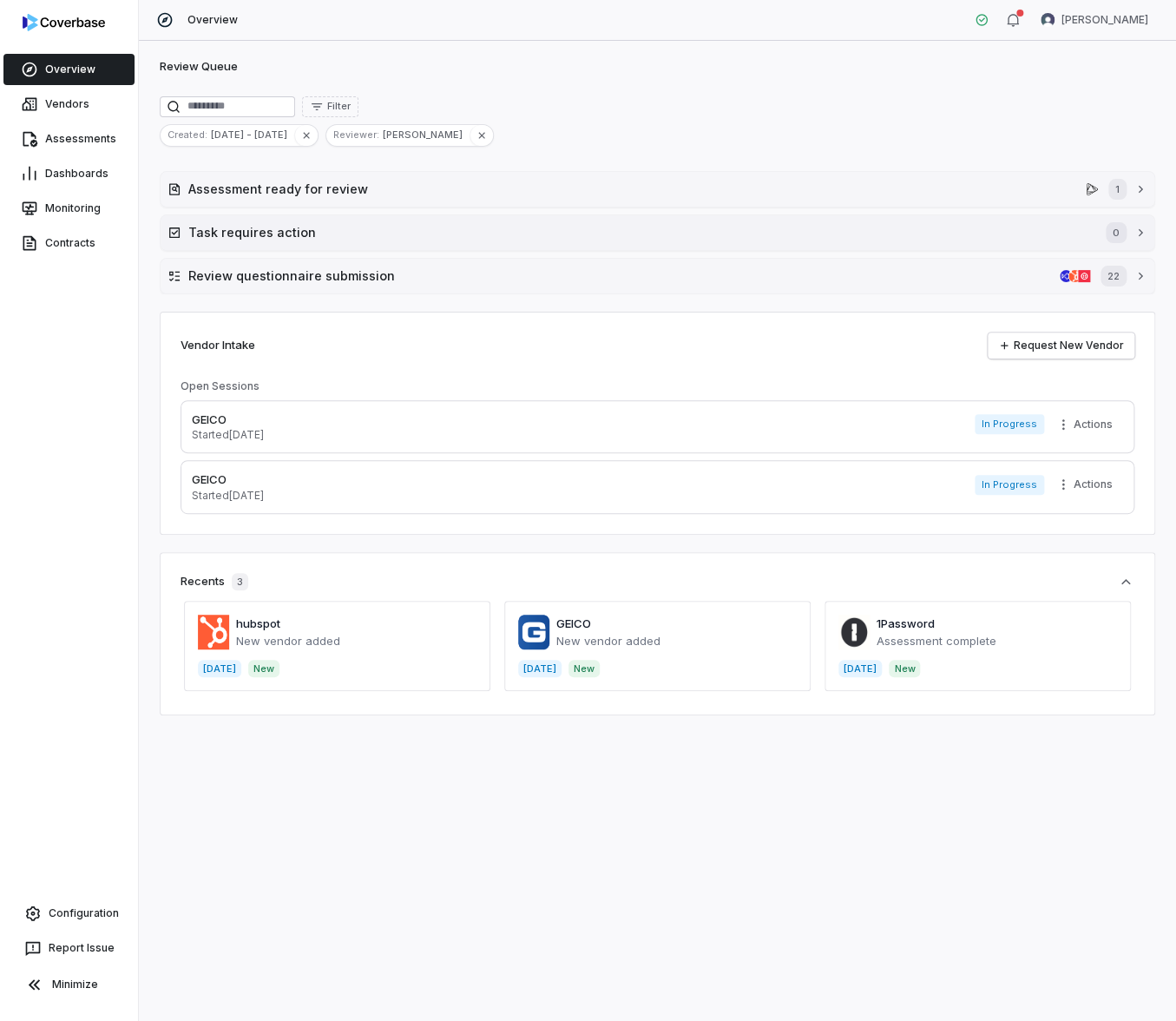
click at [251, 215] on div "Task requires action 0" at bounding box center [657, 232] width 996 height 36
click at [263, 230] on h2 "Task requires action" at bounding box center [638, 232] width 900 height 19
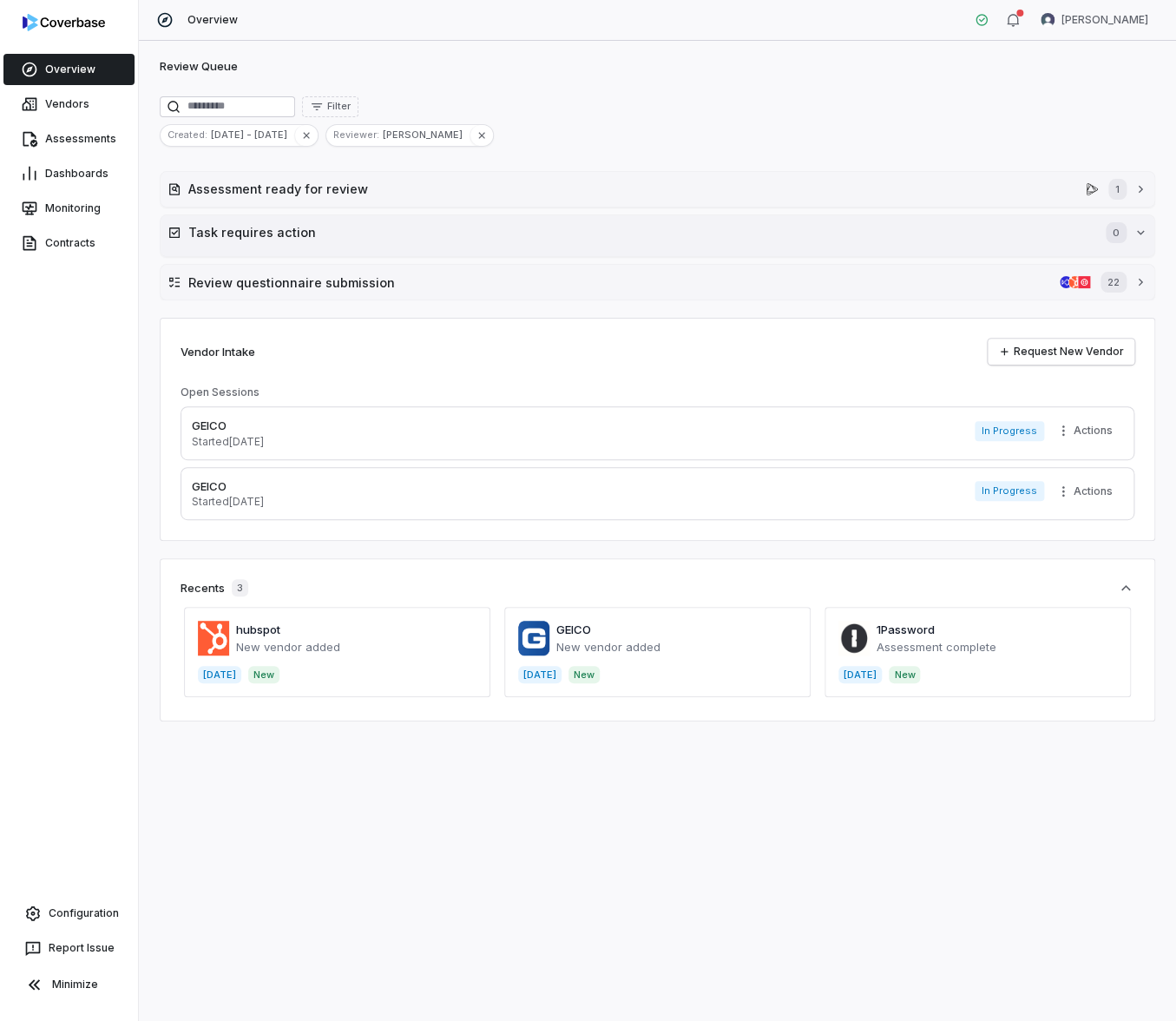
click at [263, 229] on h2 "Task requires action" at bounding box center [638, 232] width 900 height 19
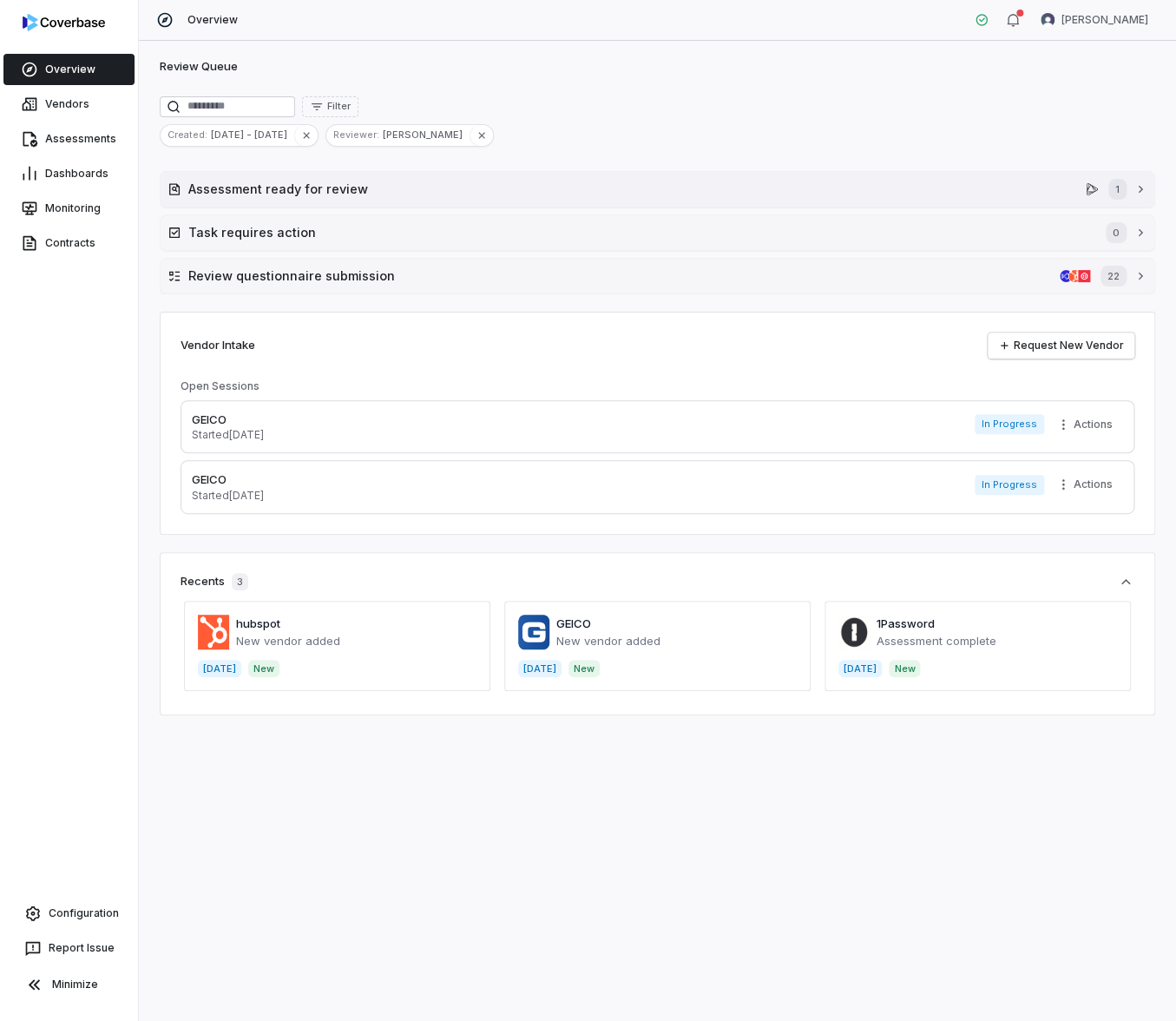
click at [258, 176] on button "Assessment ready for review 1" at bounding box center [657, 189] width 994 height 35
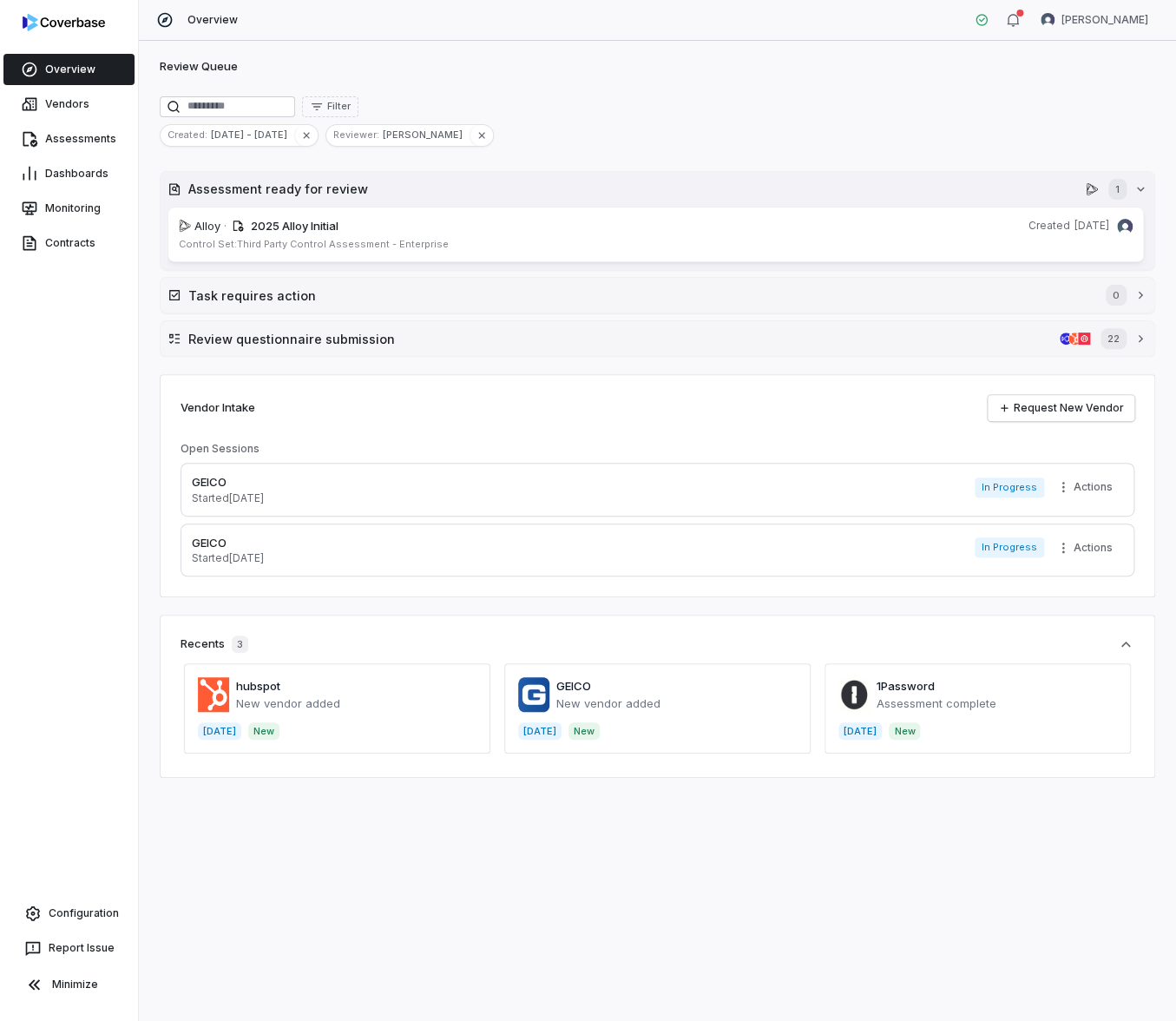
click at [258, 183] on h2 "Assessment ready for review" at bounding box center [633, 189] width 890 height 19
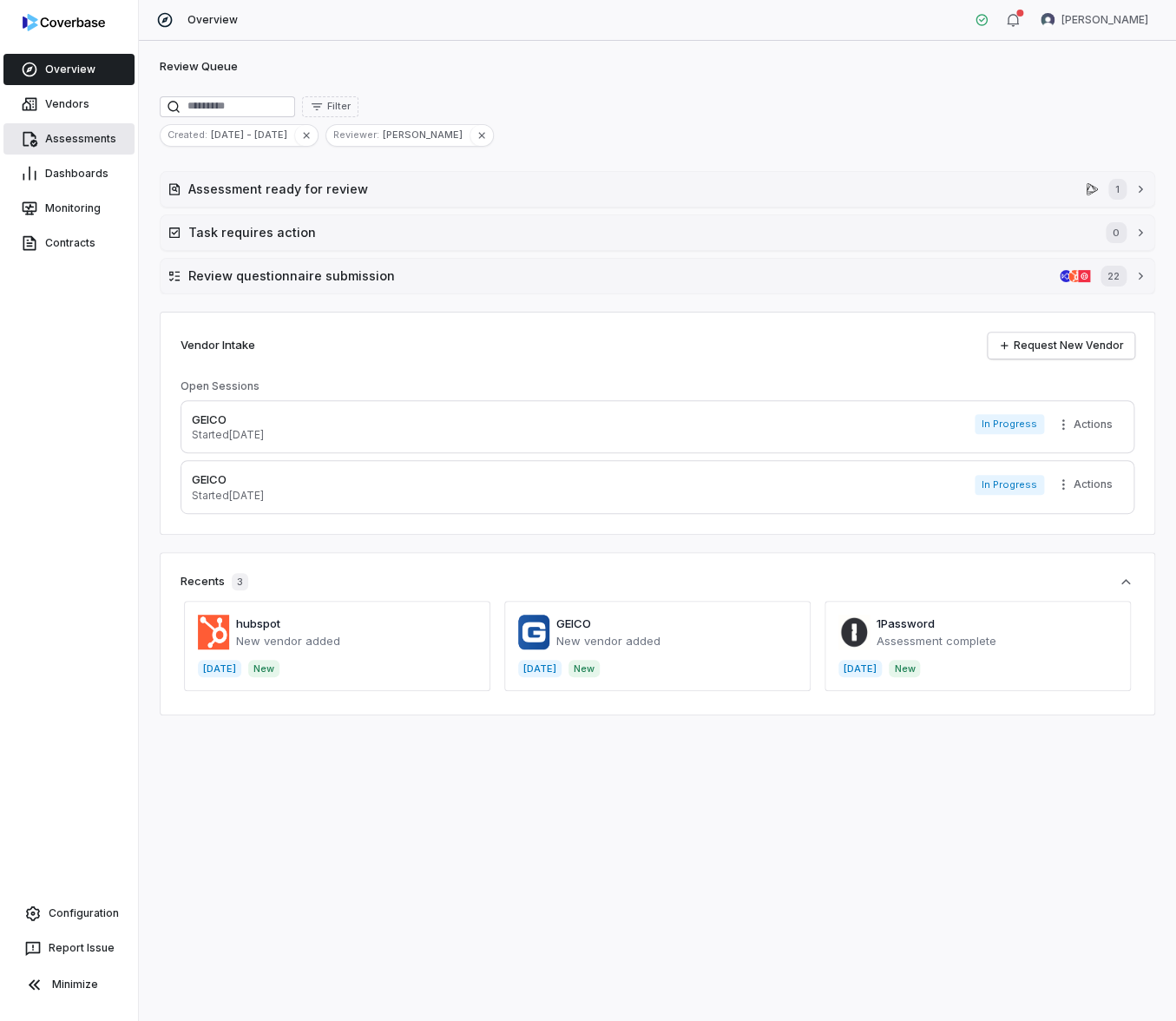
click at [89, 137] on link "Assessments" at bounding box center [69, 138] width 131 height 31
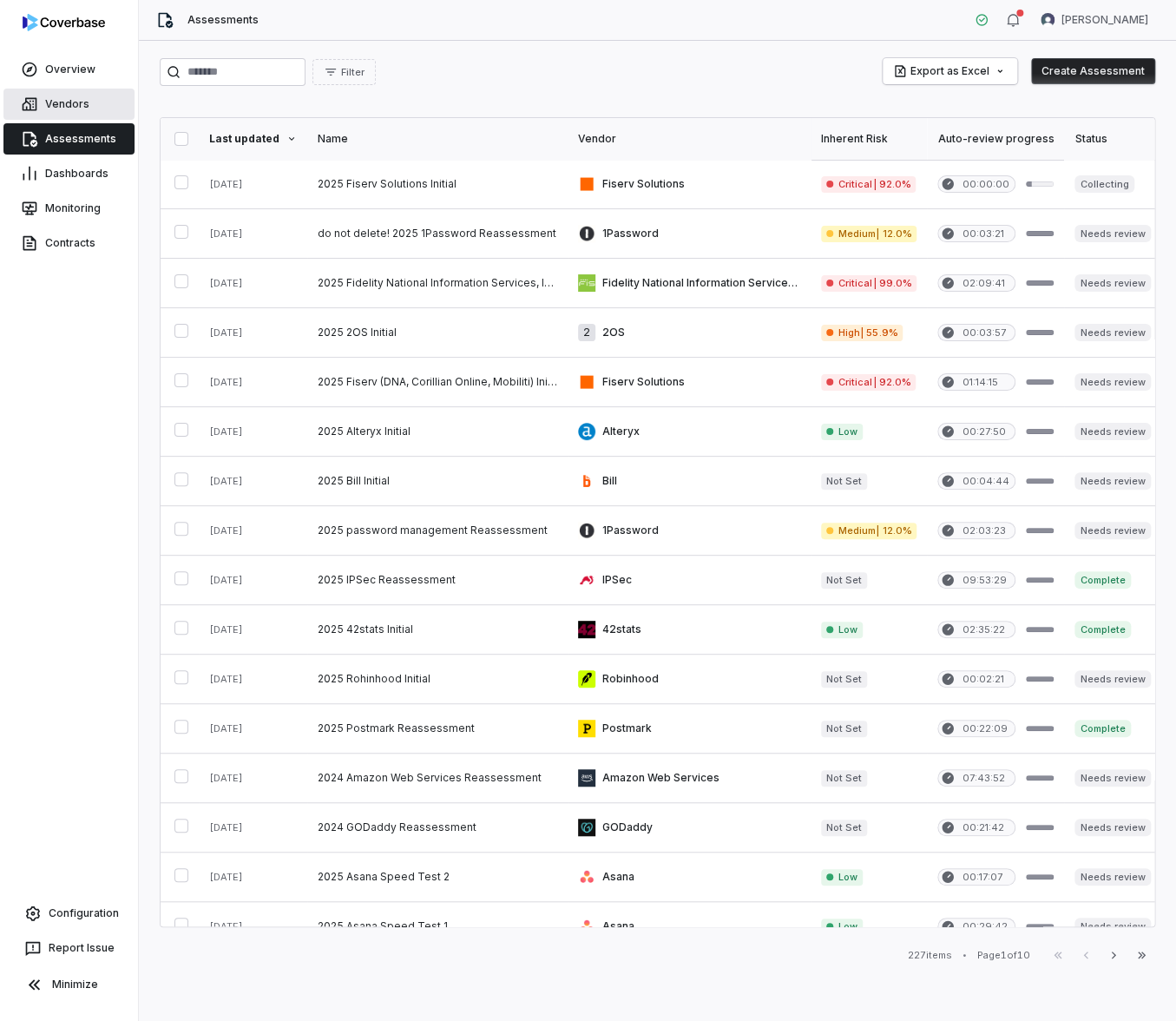
click at [82, 115] on link "Vendors" at bounding box center [69, 104] width 131 height 31
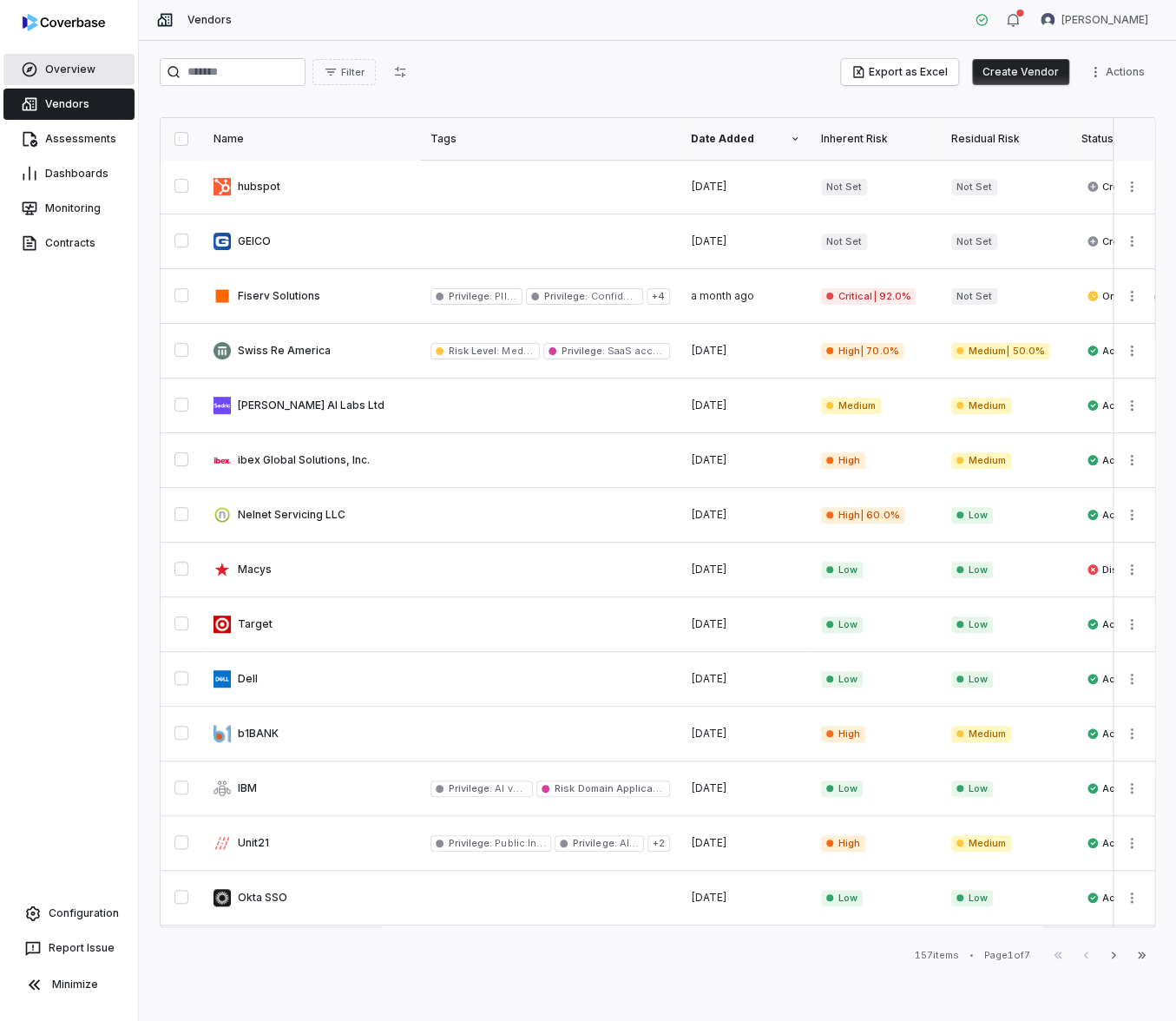
click at [80, 75] on link "Overview" at bounding box center [69, 69] width 131 height 31
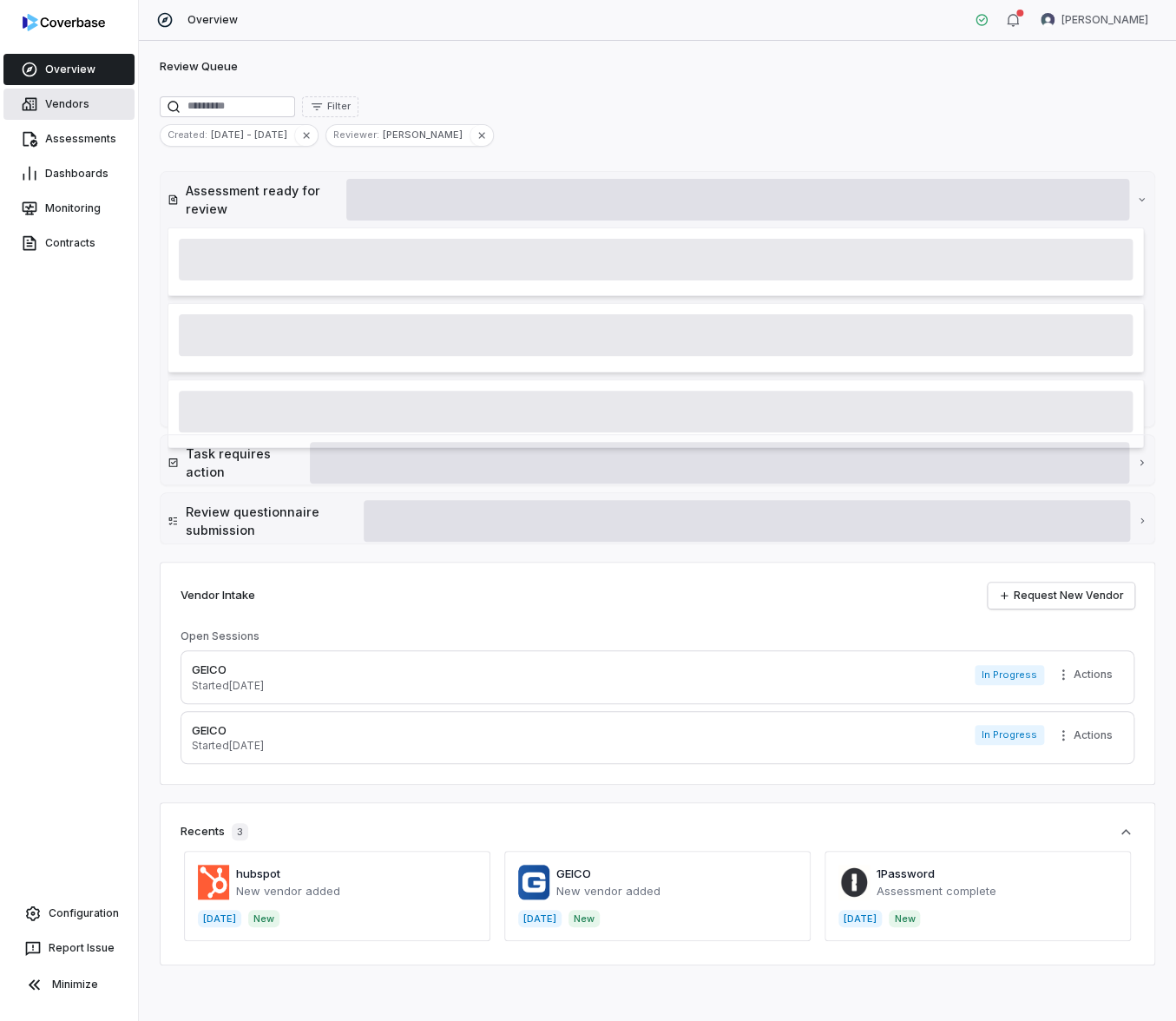
click at [74, 111] on link "Vendors" at bounding box center [69, 104] width 131 height 31
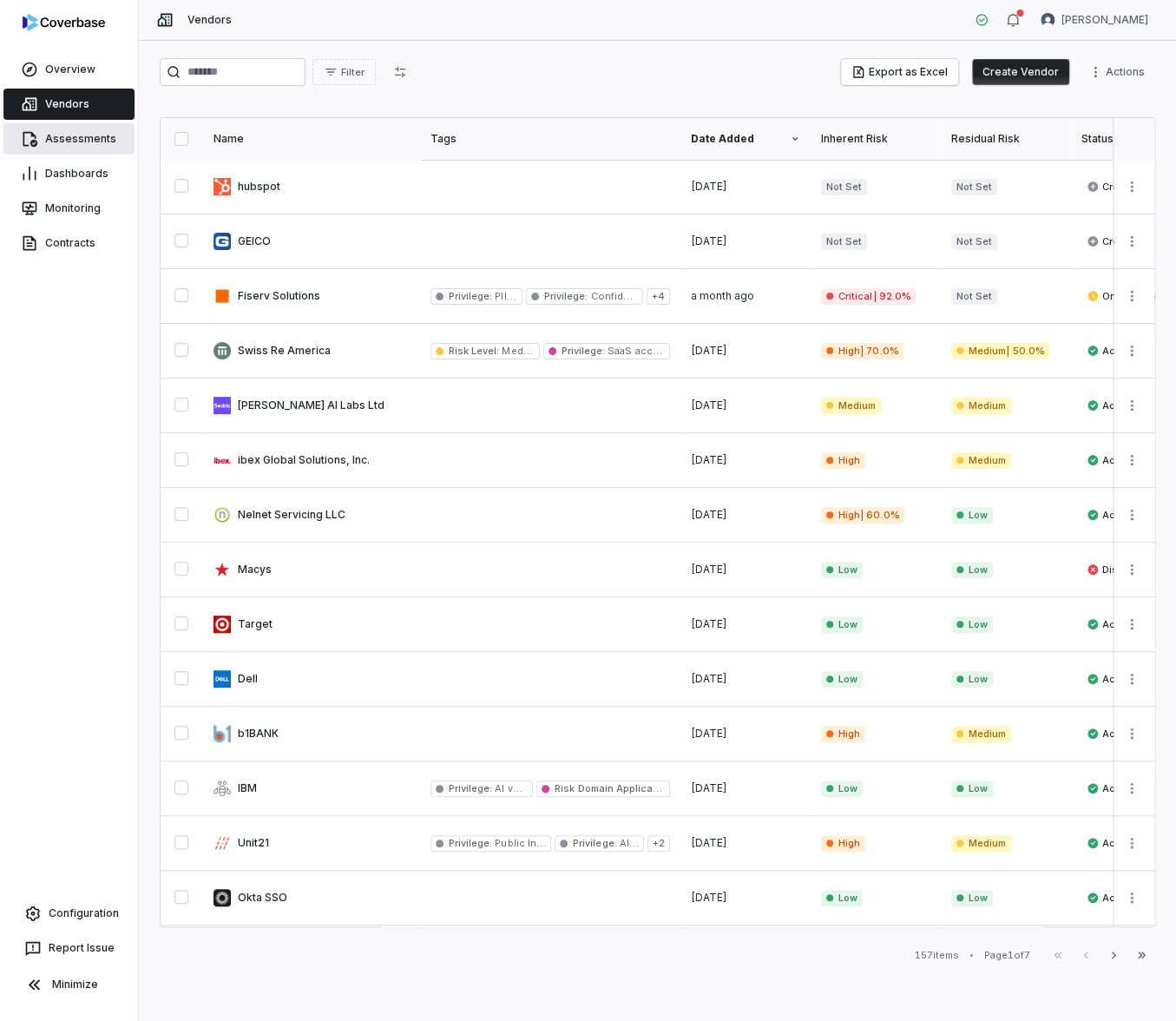
click at [90, 137] on link "Assessments" at bounding box center [69, 138] width 131 height 31
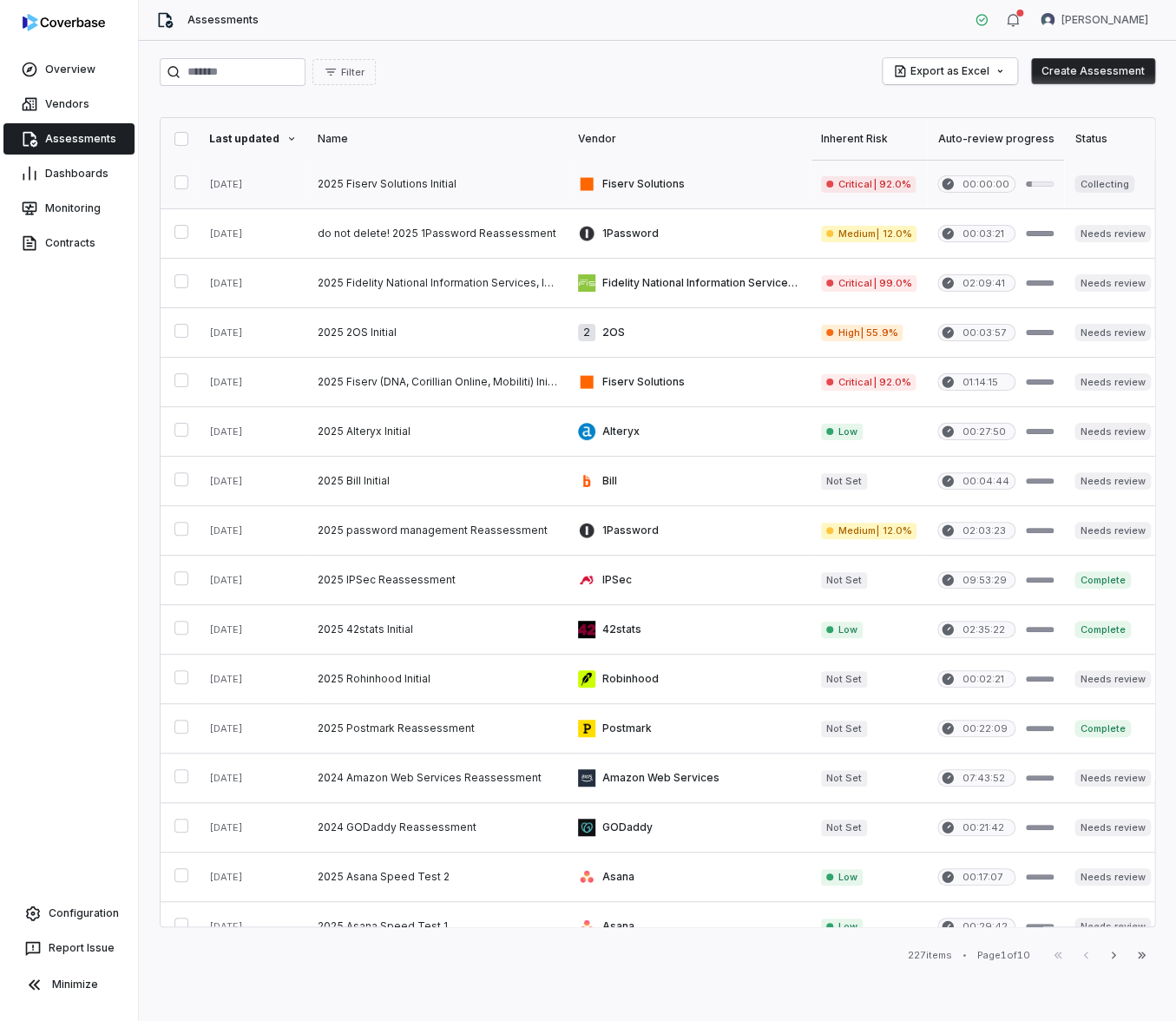
click at [355, 196] on link at bounding box center [437, 184] width 261 height 49
